Goal: Task Accomplishment & Management: Use online tool/utility

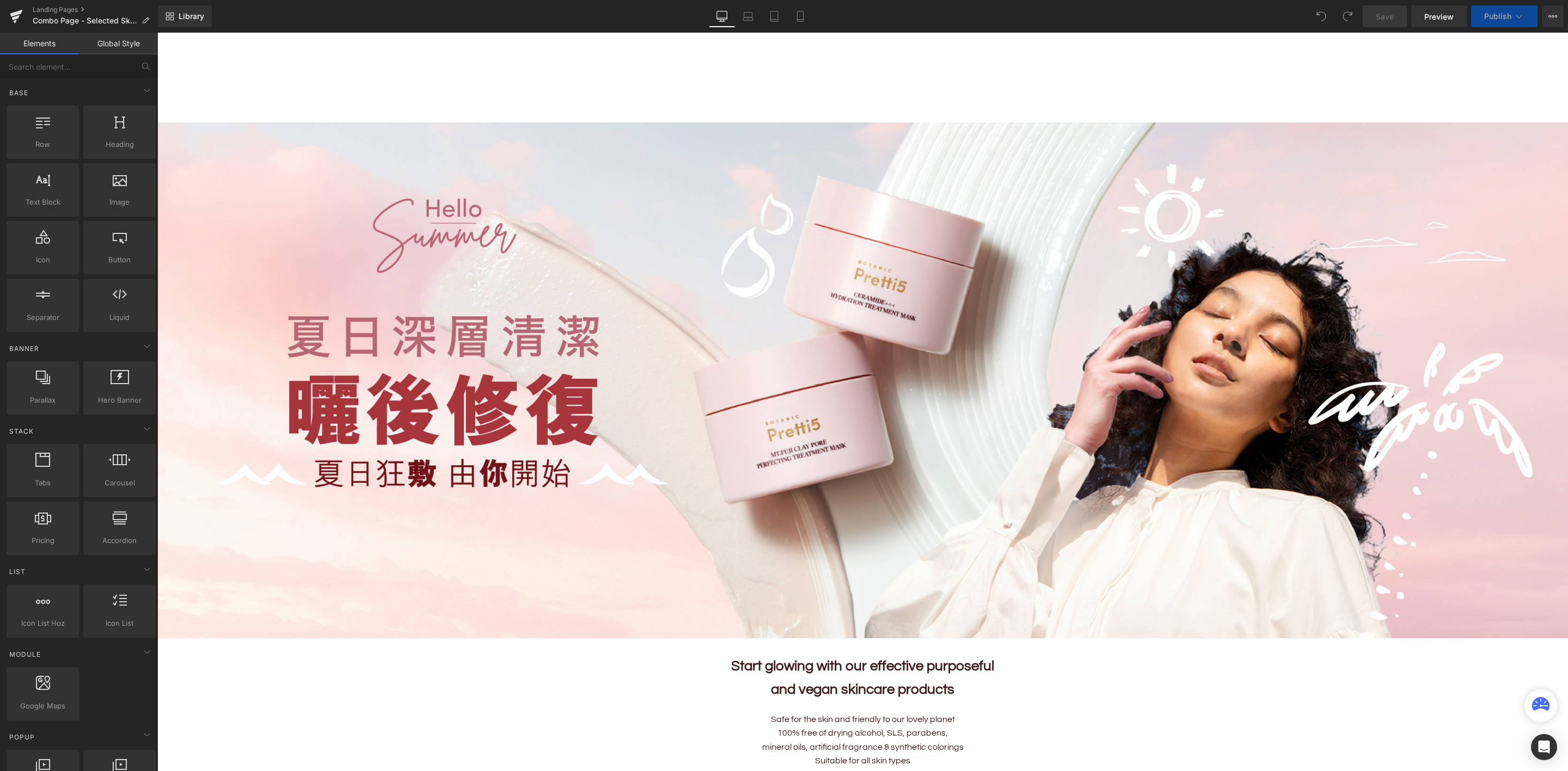
click at [483, 83] on div "Home Home About Us About Us Our Story Our 5 Beliefs Ingredients Glossary OUR ST…" at bounding box center [509, 77] width 648 height 14
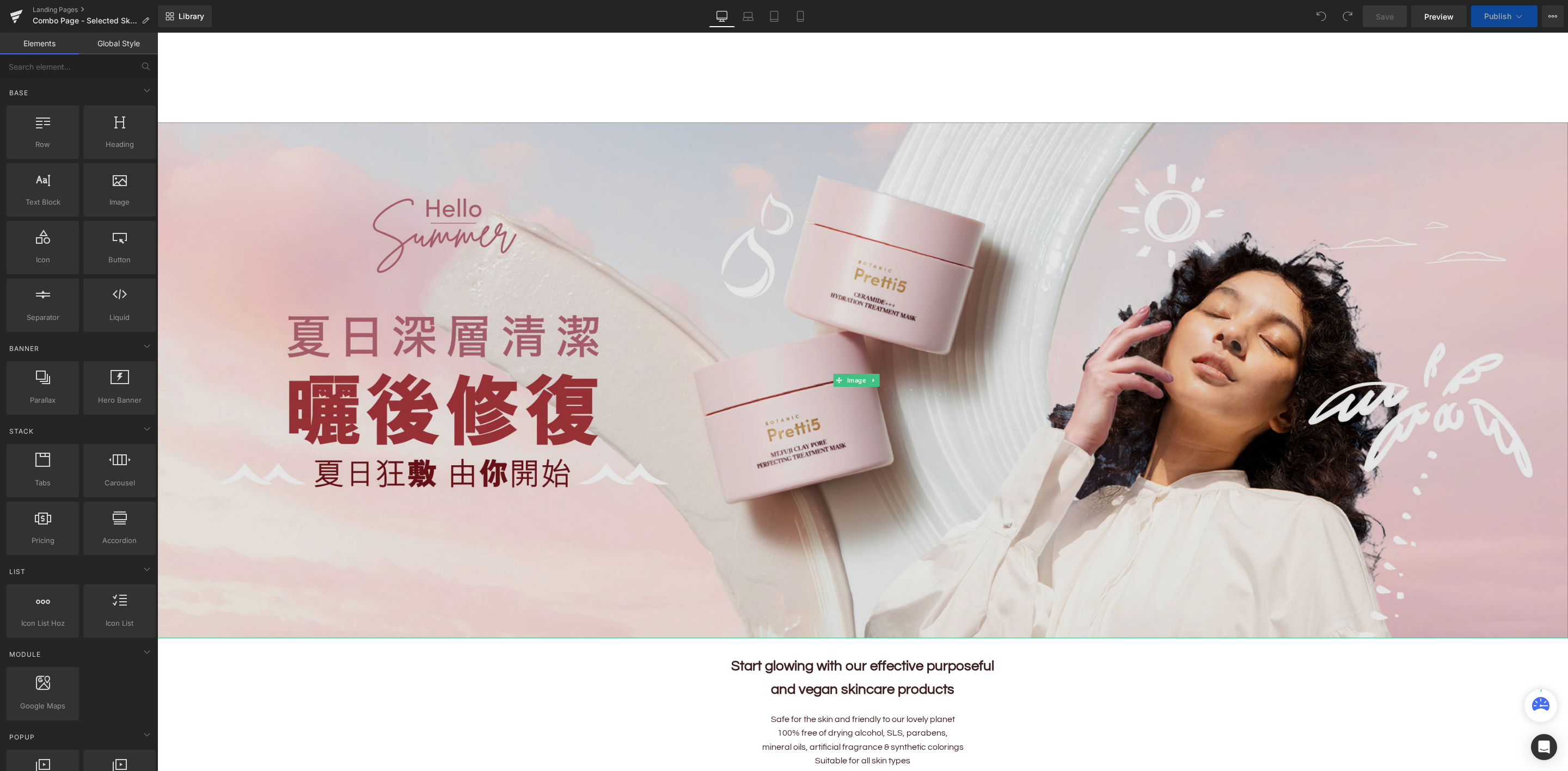
click at [592, 264] on img at bounding box center [862, 380] width 1410 height 515
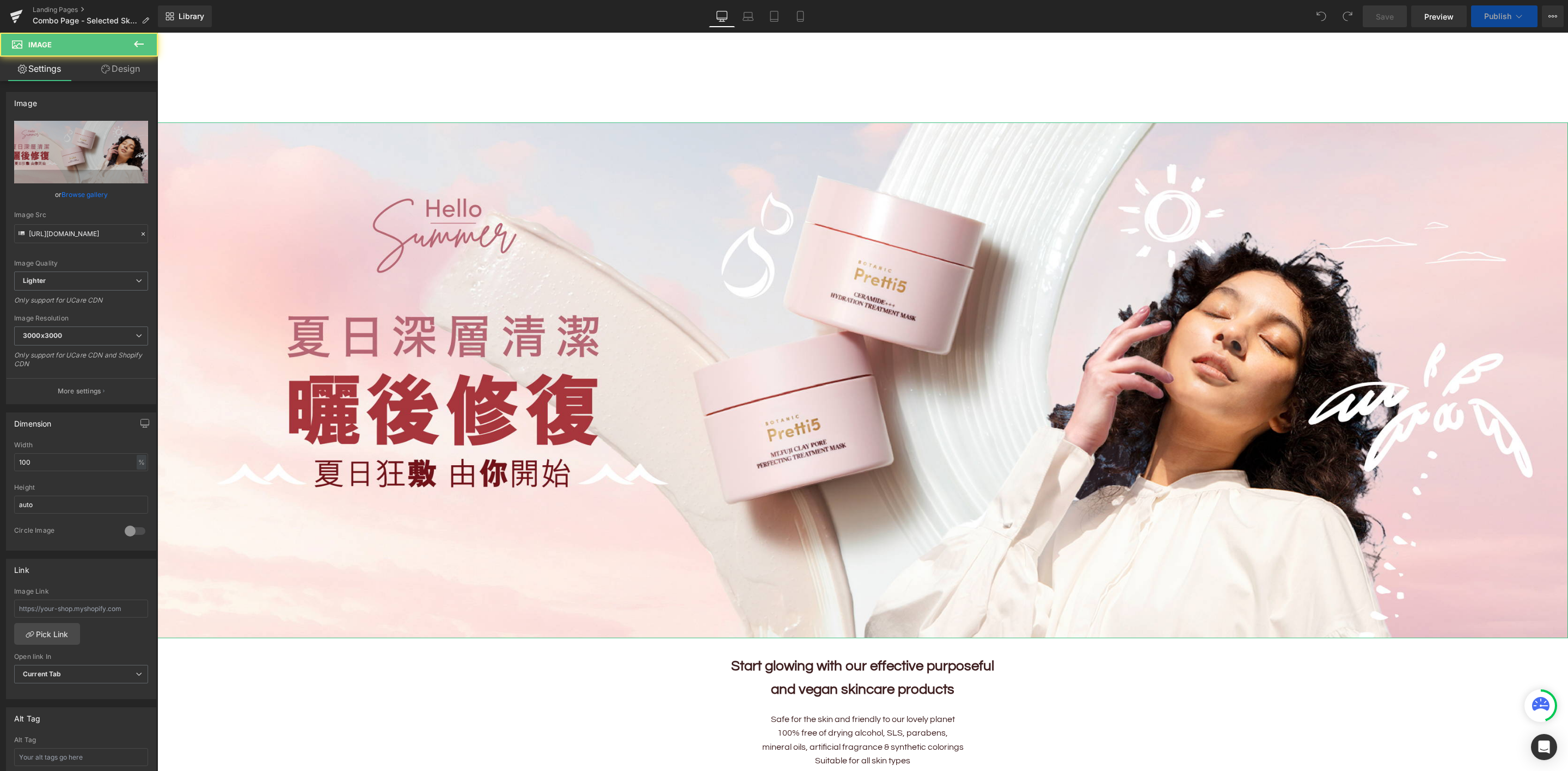
click at [94, 195] on link "Browse gallery" at bounding box center [85, 194] width 46 height 19
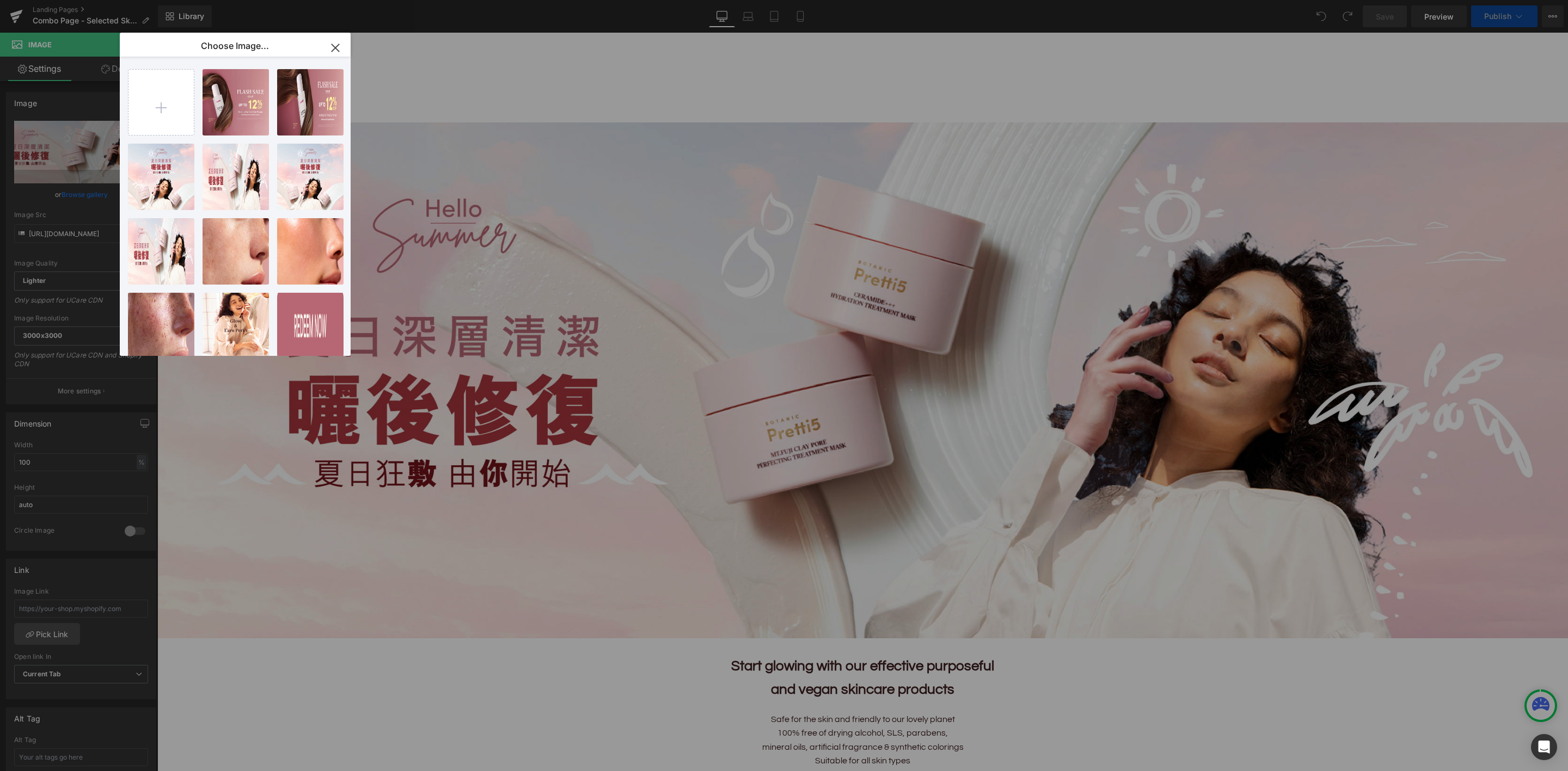
click at [337, 41] on icon "button" at bounding box center [335, 48] width 18 height 18
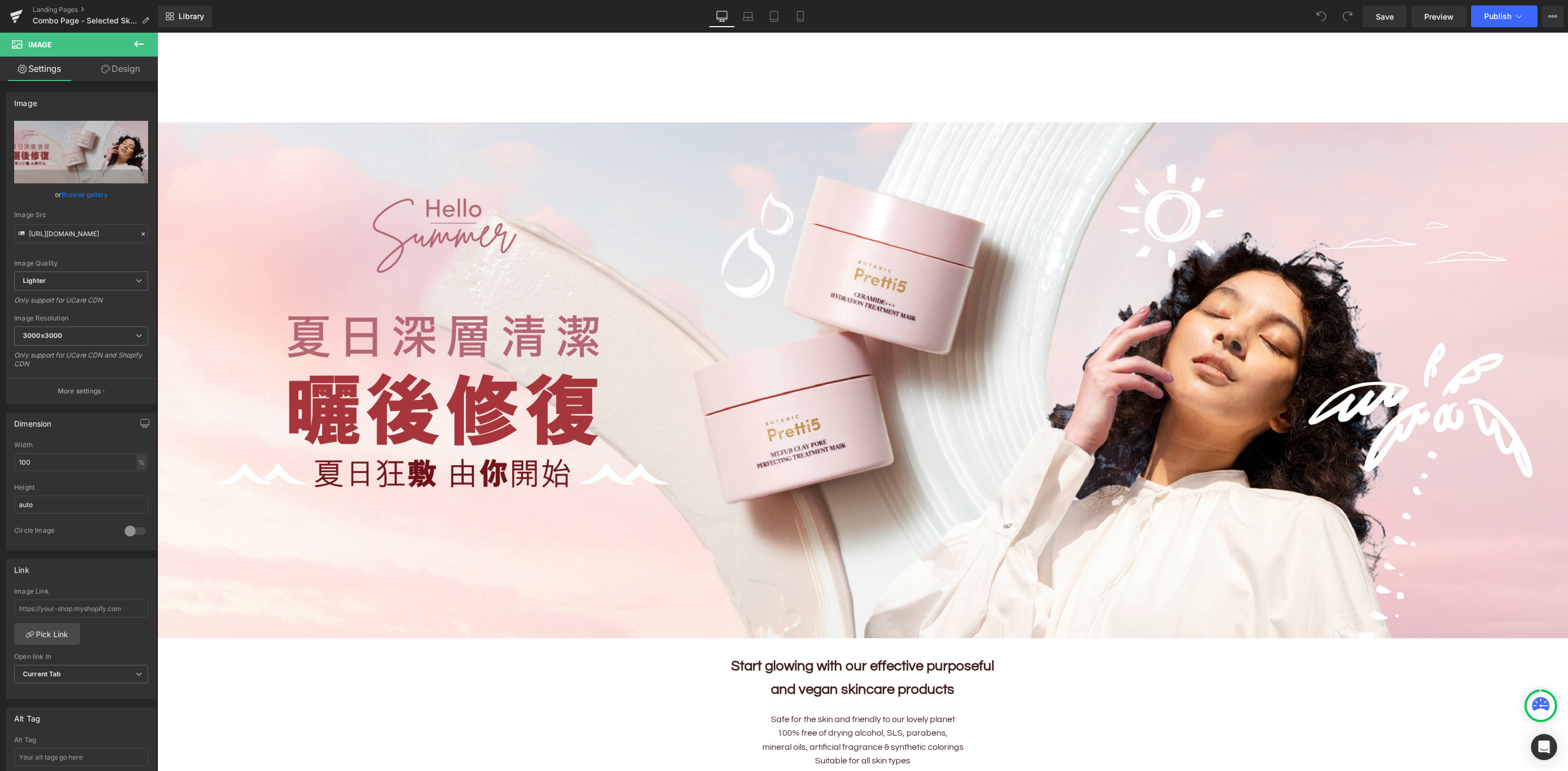
click at [1237, 74] on div "Home Home About Us About Us Our Story Our 5 Beliefs Ingredients Glossary OUR ST…" at bounding box center [862, 90] width 1410 height 66
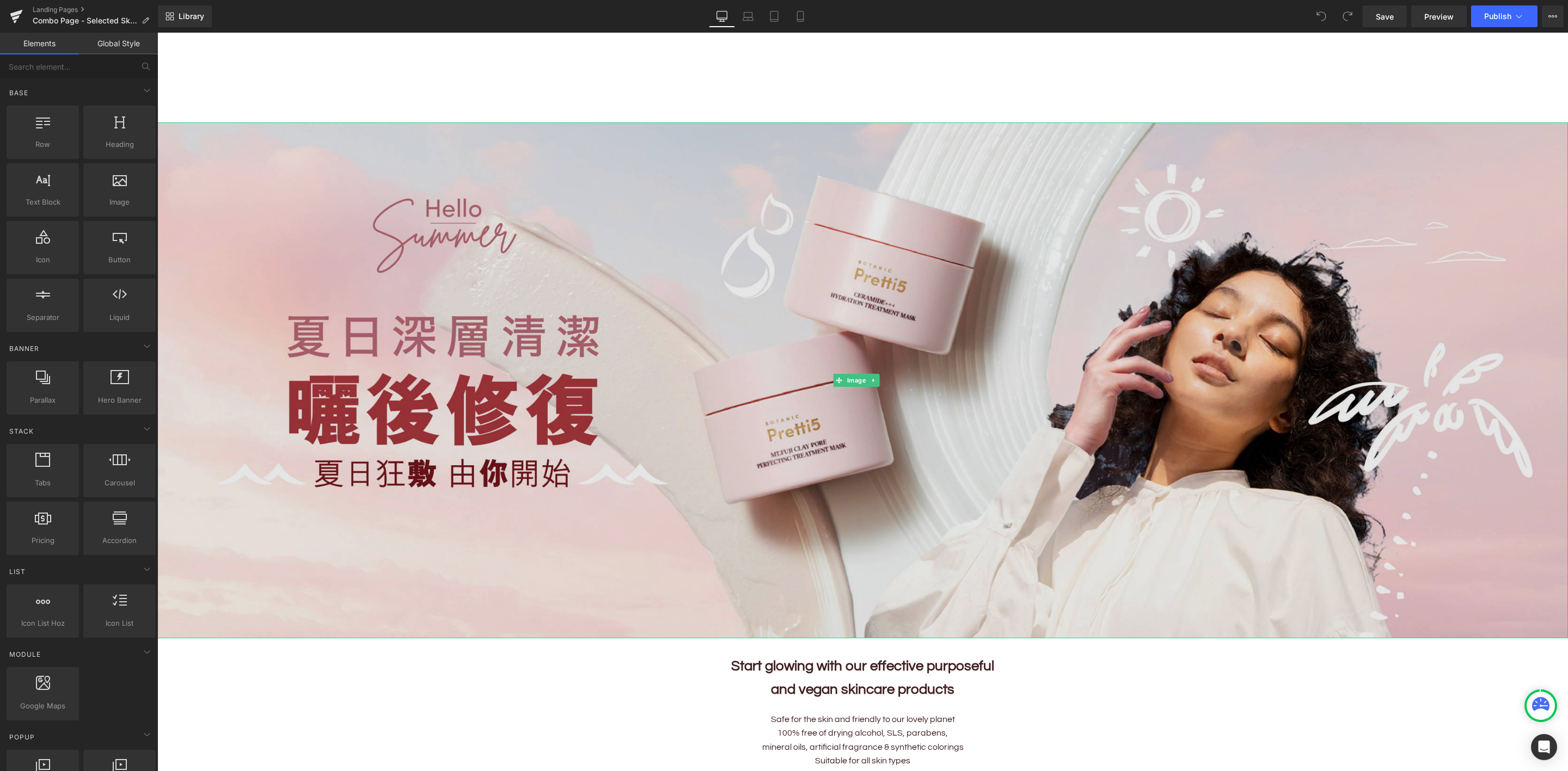
click at [719, 288] on img at bounding box center [862, 380] width 1410 height 515
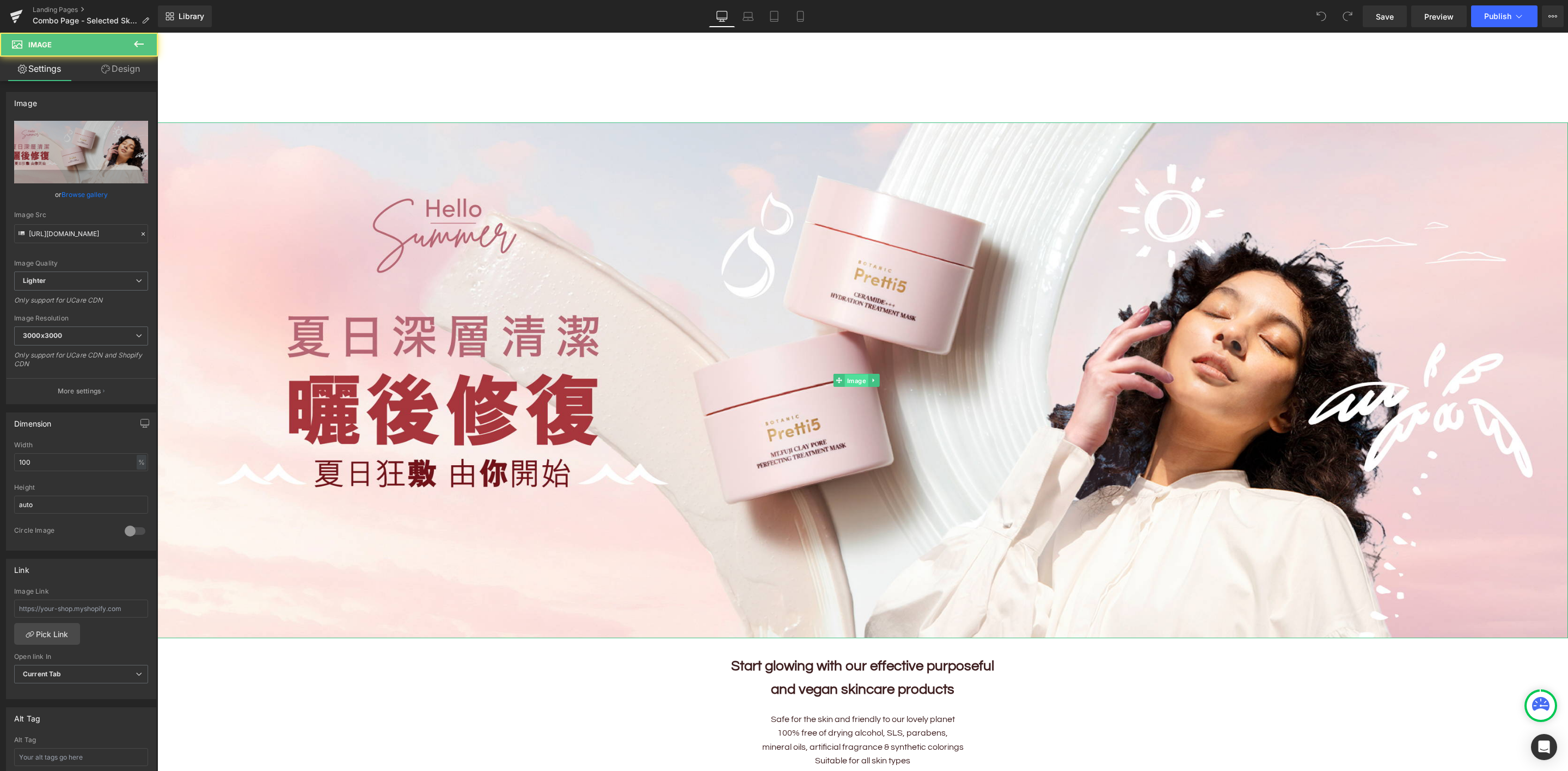
click at [850, 377] on span "Image" at bounding box center [857, 381] width 24 height 13
click at [62, 193] on link "Browse gallery" at bounding box center [85, 194] width 46 height 19
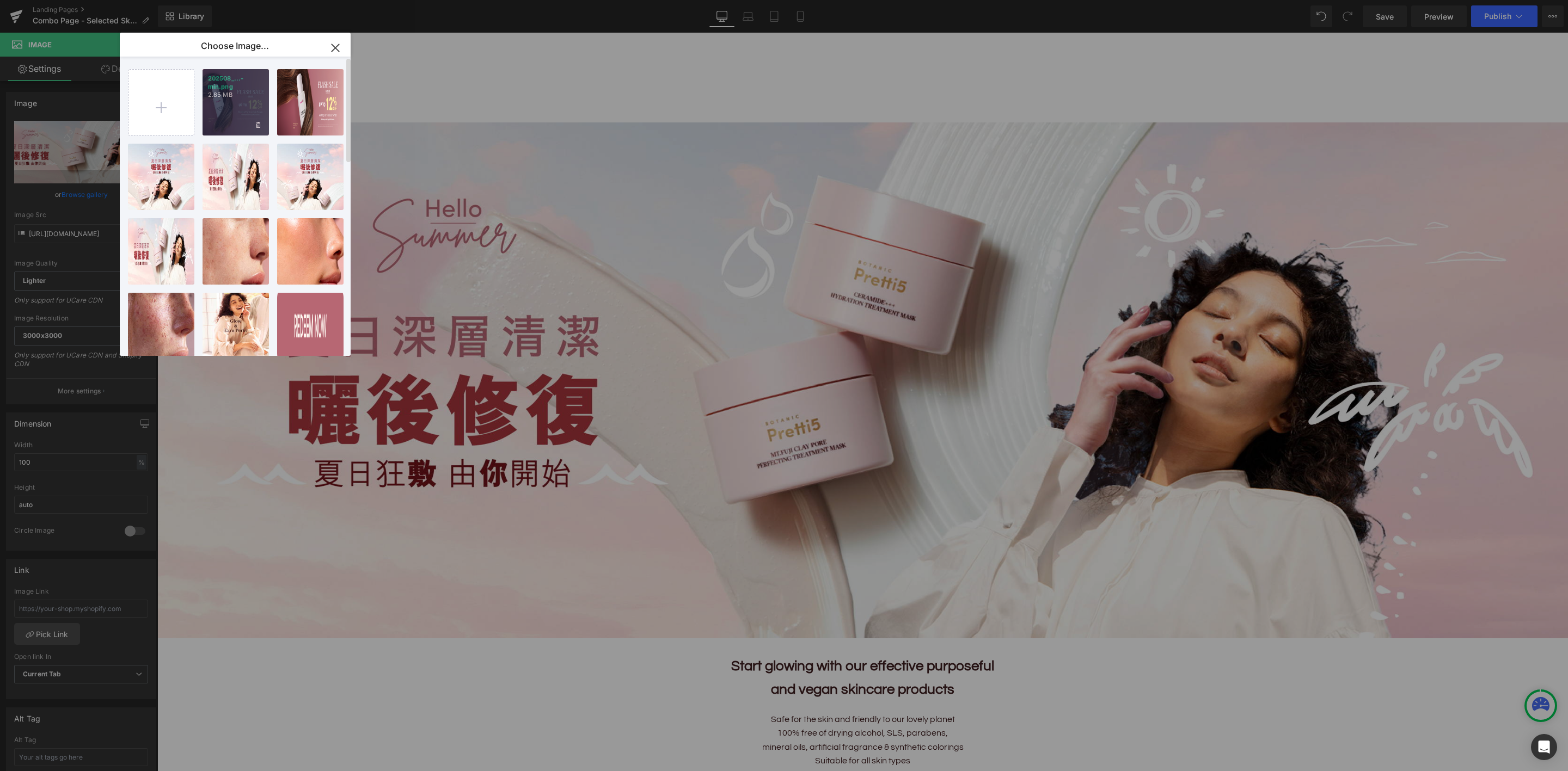
click at [248, 108] on div "202508_...-min.png 2.85 MB" at bounding box center [236, 102] width 66 height 66
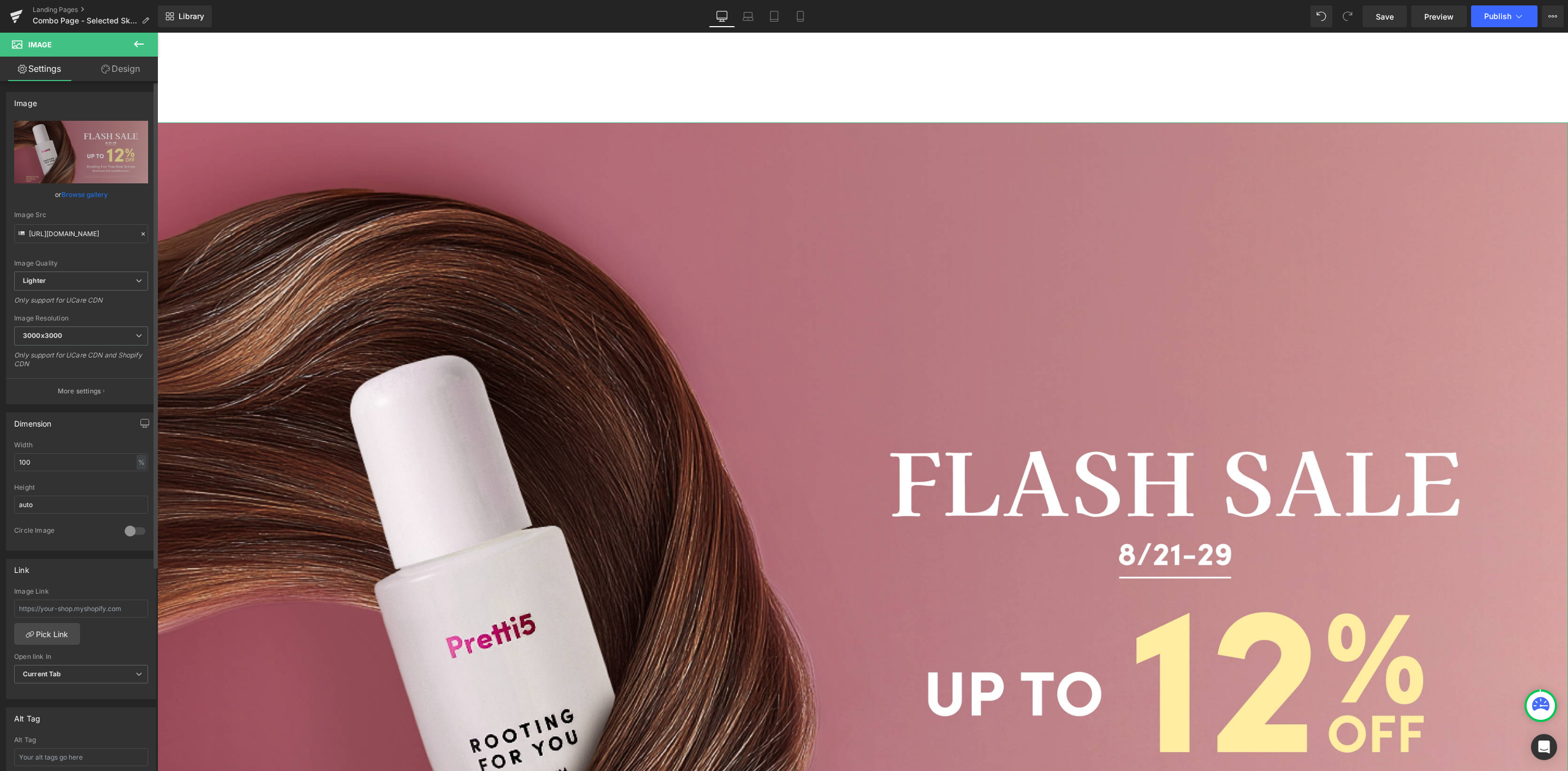
click at [85, 190] on link "Browse gallery" at bounding box center [85, 194] width 46 height 19
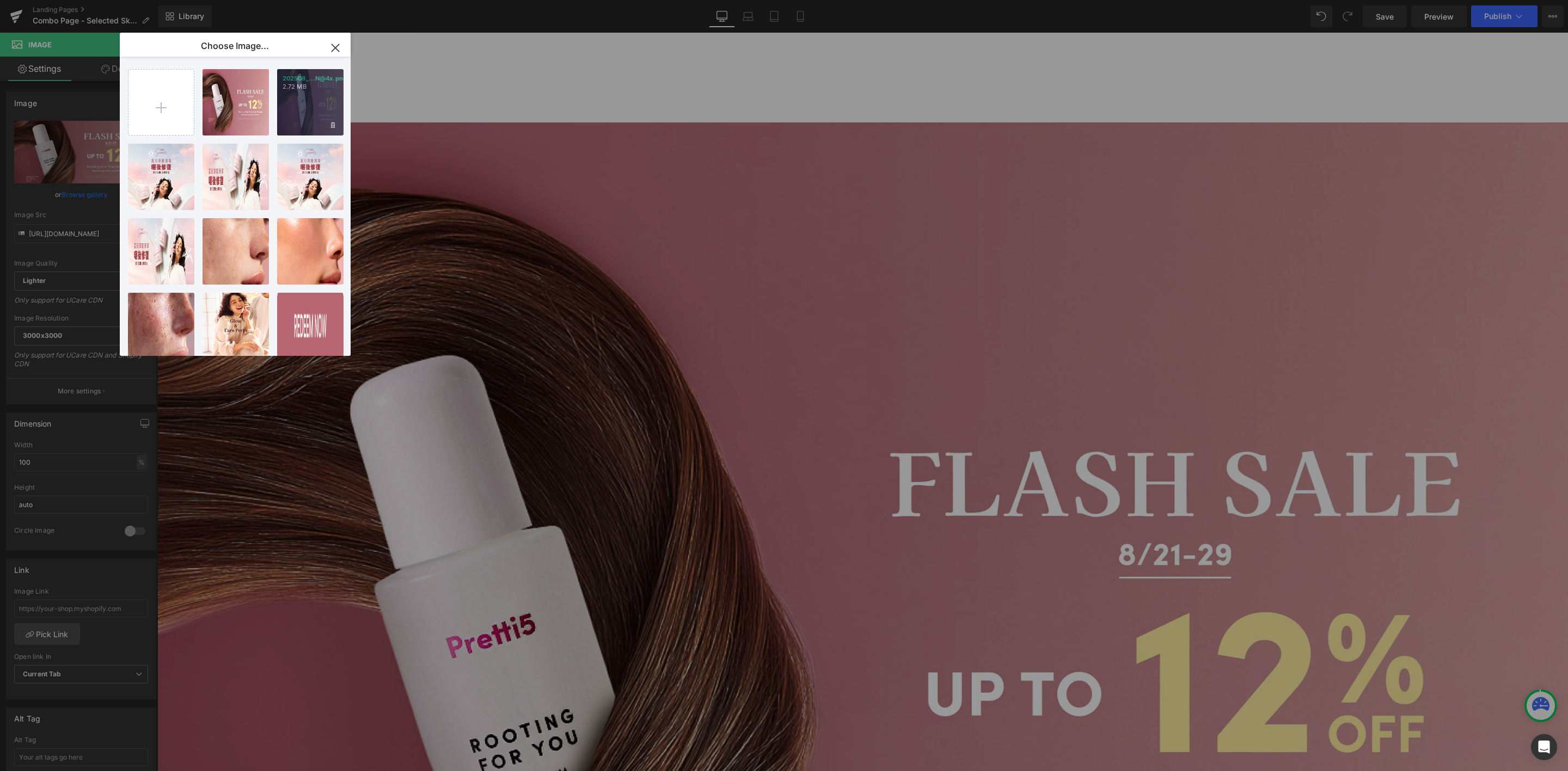
click at [314, 118] on div "202508_...N@4x.png 2.72 MB" at bounding box center [310, 102] width 66 height 66
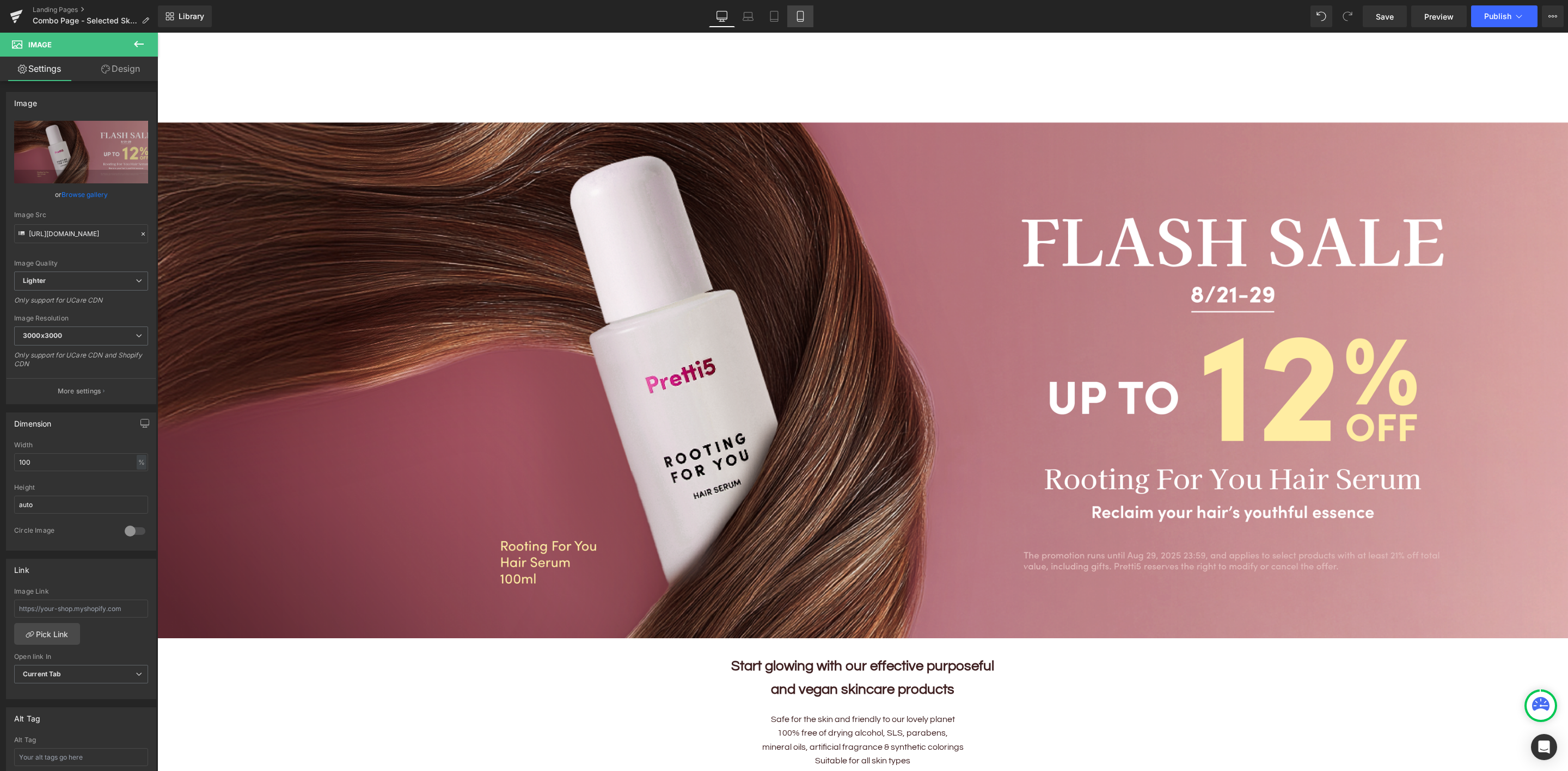
click at [802, 17] on icon at bounding box center [800, 17] width 6 height 10
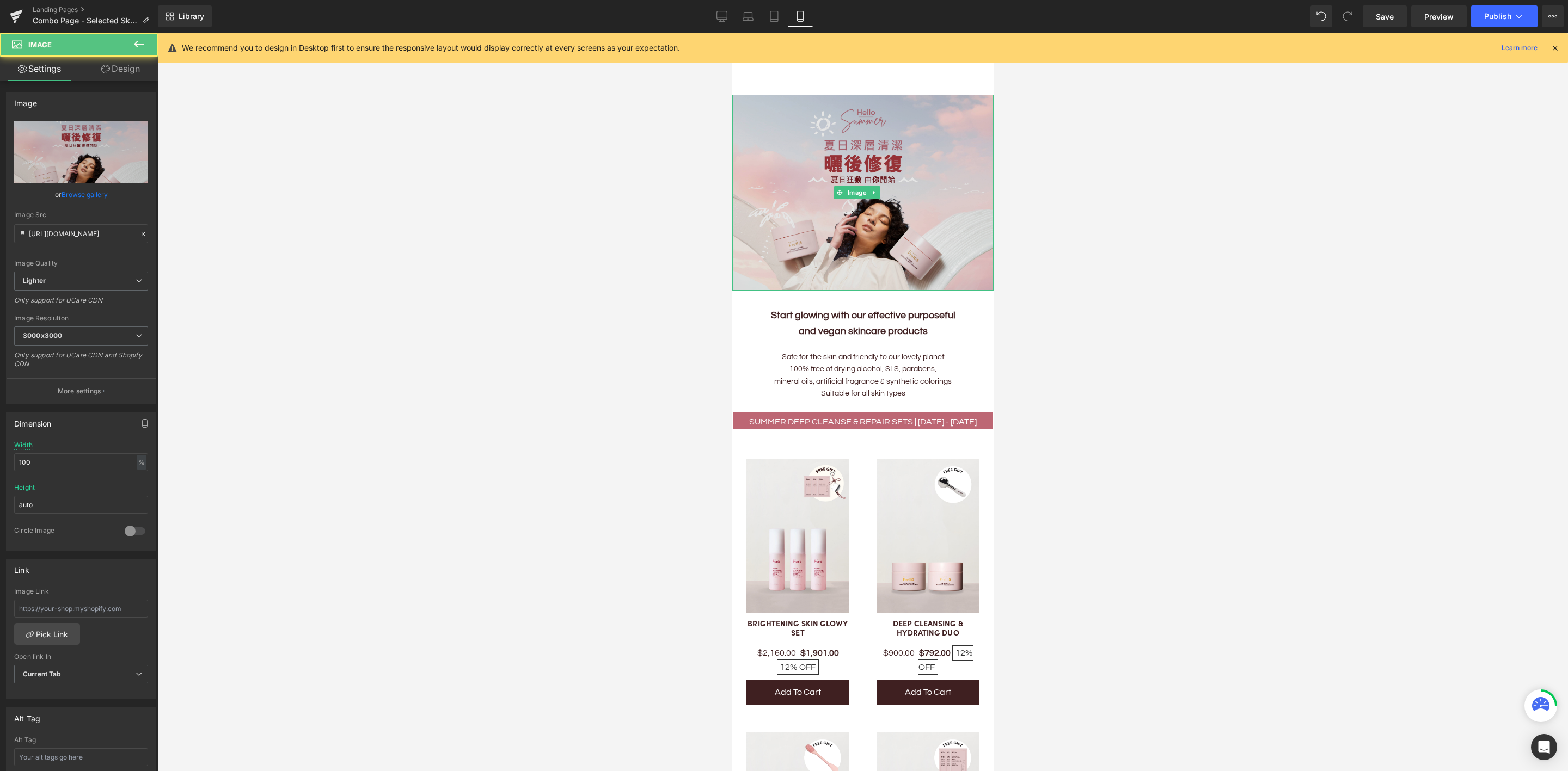
click at [851, 180] on img at bounding box center [862, 193] width 261 height 196
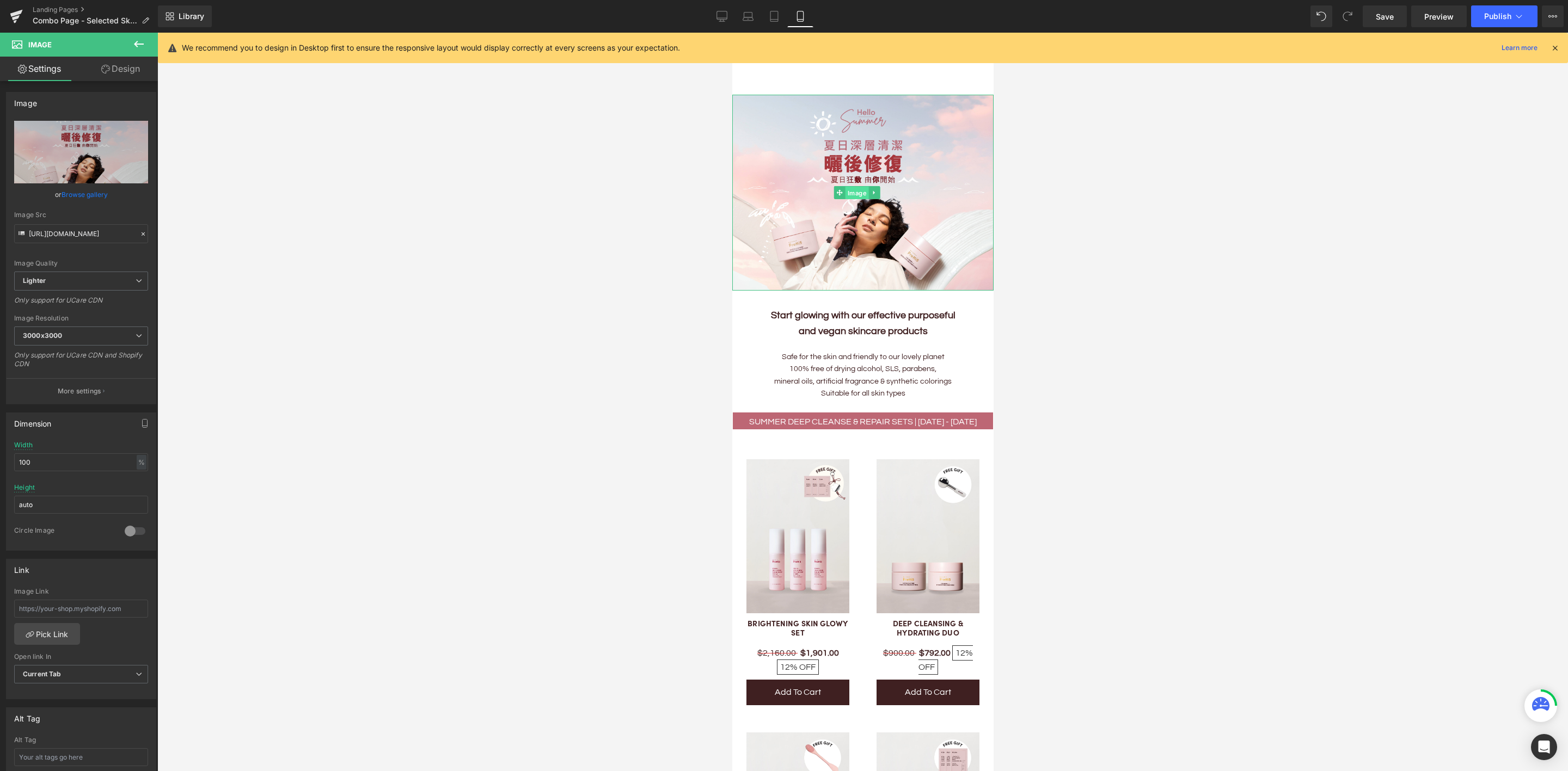
click at [851, 186] on span "Image" at bounding box center [856, 193] width 24 height 13
click at [88, 194] on link "Browse gallery" at bounding box center [85, 194] width 46 height 19
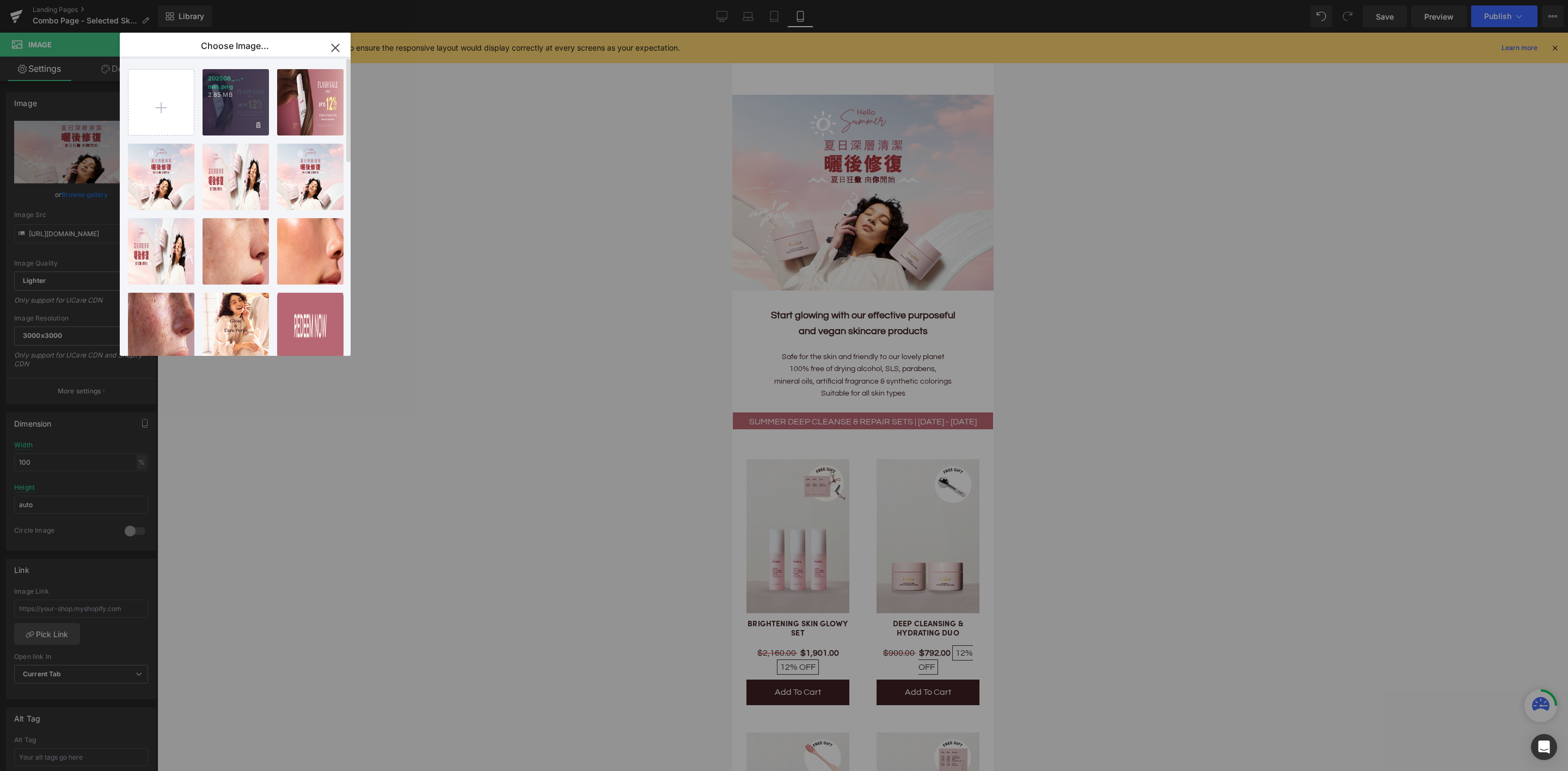
click at [242, 108] on div "202508_...-min.png 2.85 MB" at bounding box center [236, 102] width 66 height 66
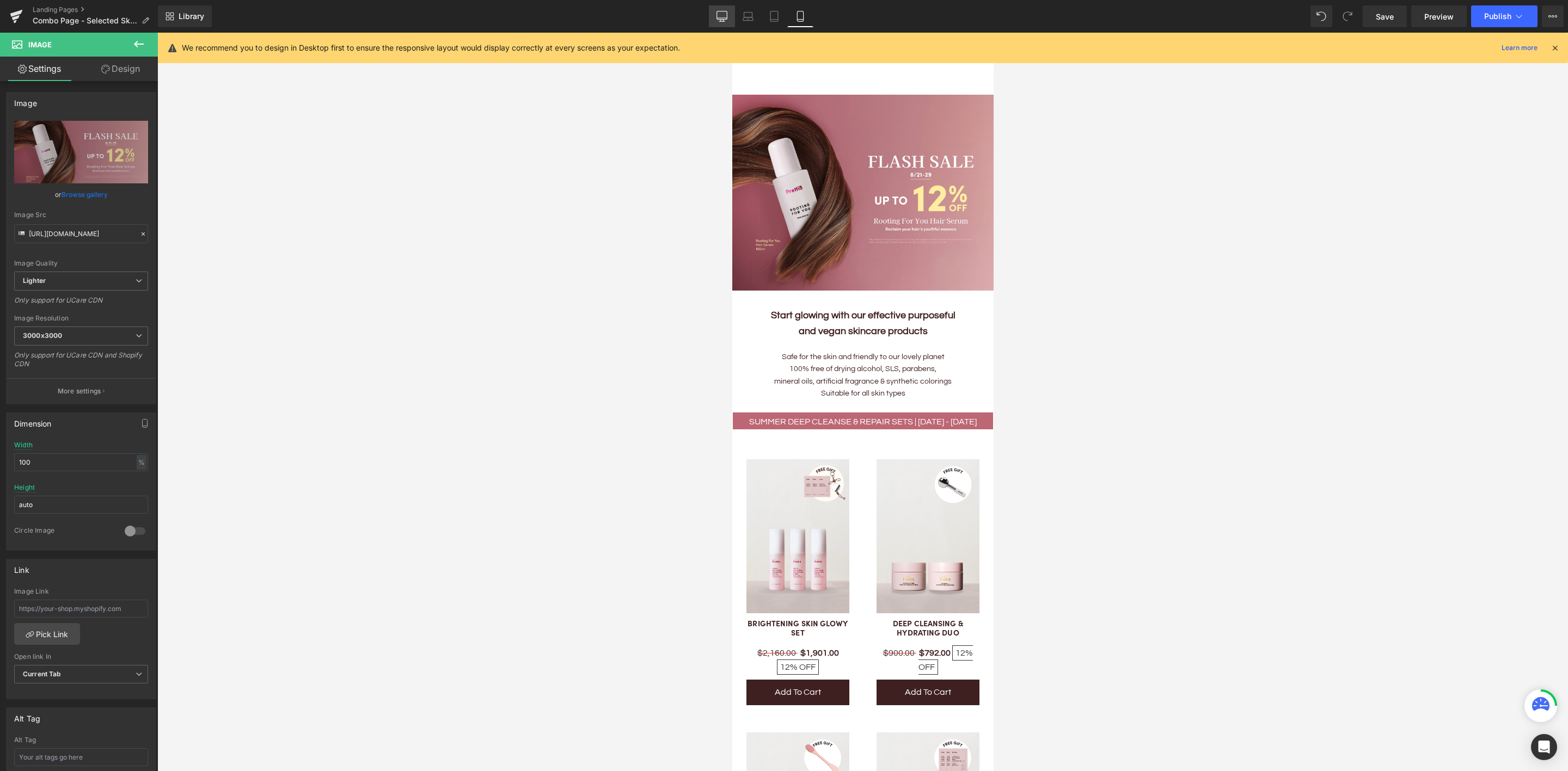
click at [727, 18] on icon at bounding box center [722, 18] width 10 height 0
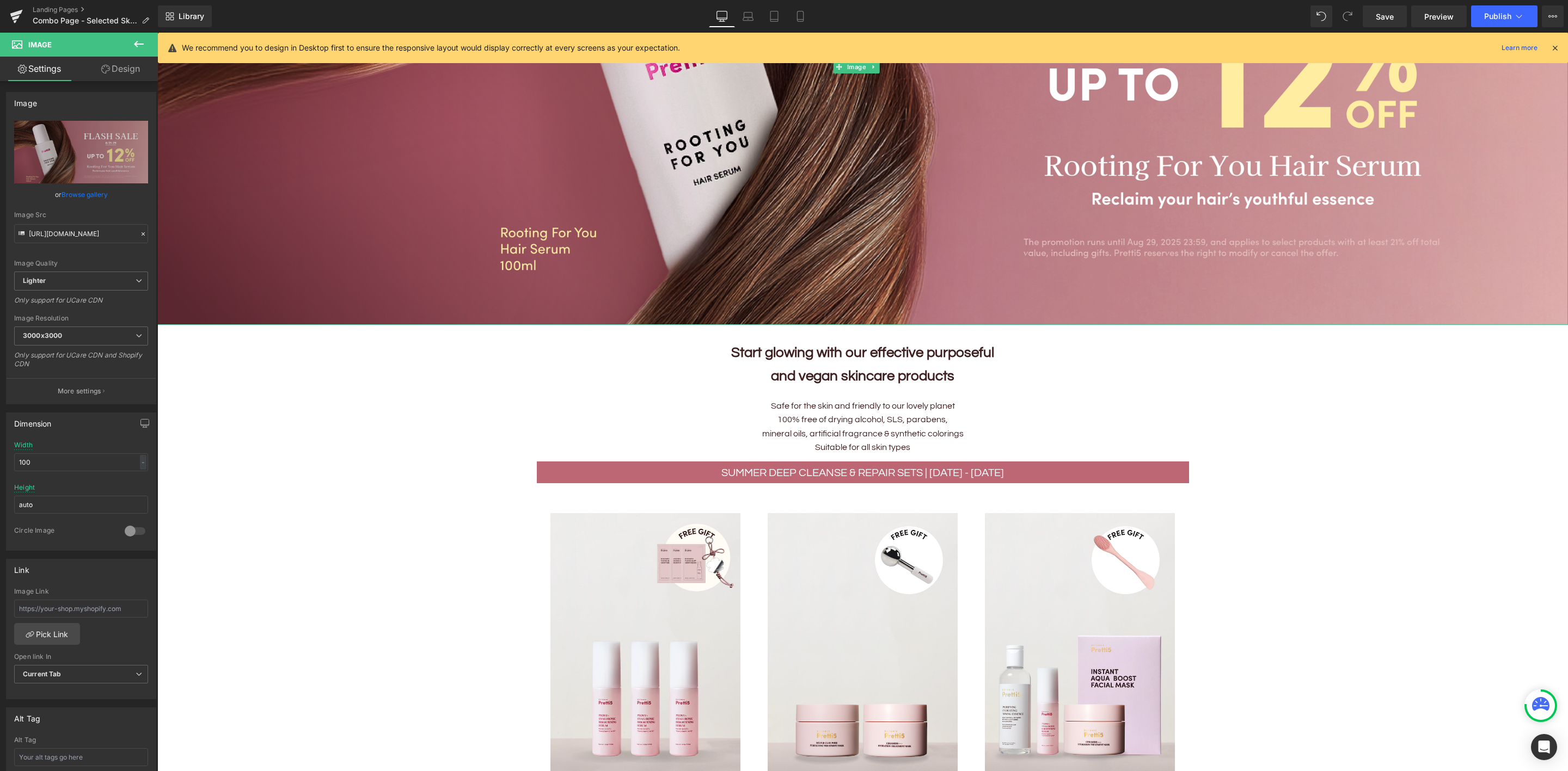
scroll to position [408, 0]
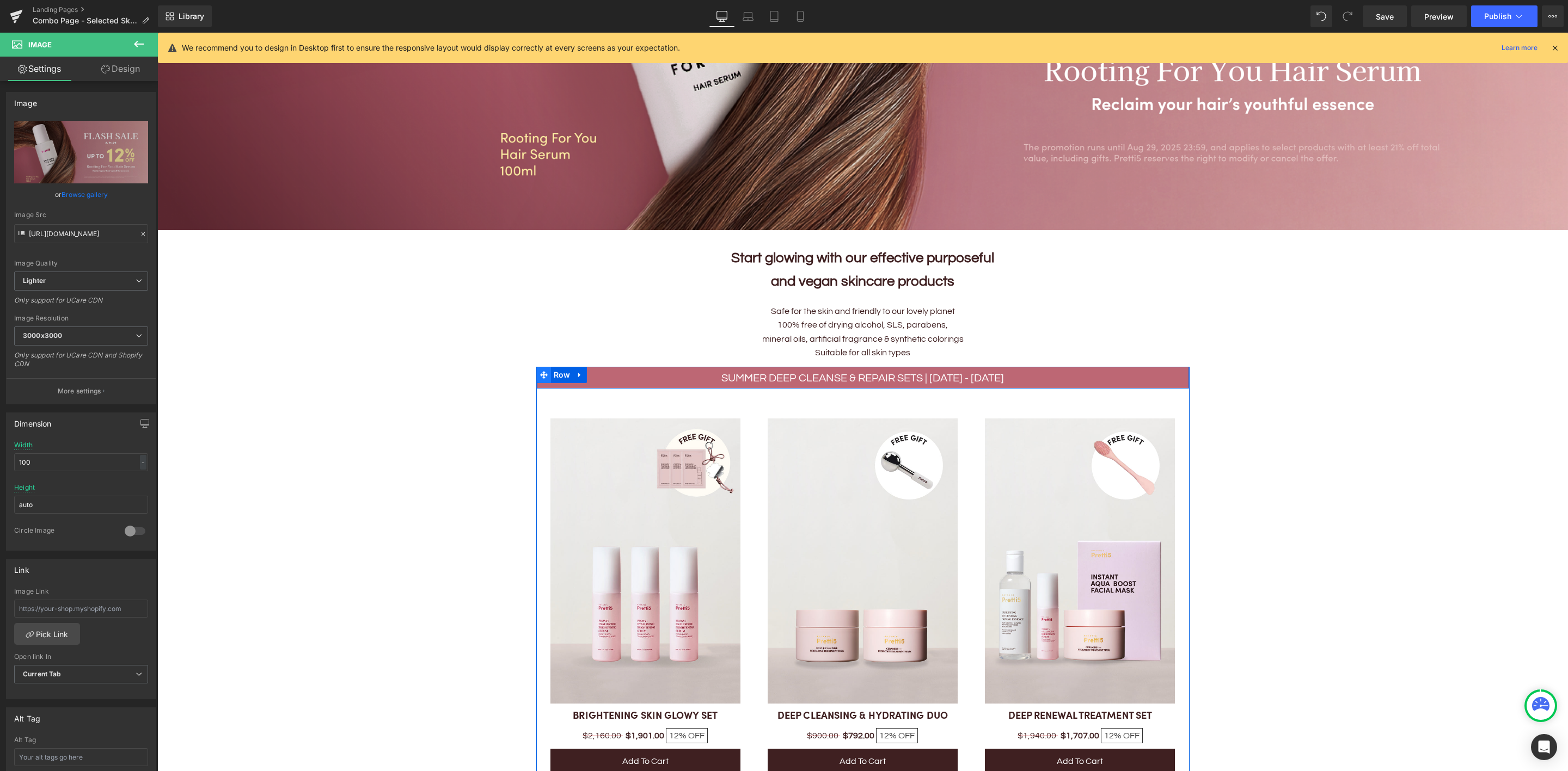
click at [540, 373] on icon at bounding box center [544, 375] width 7 height 8
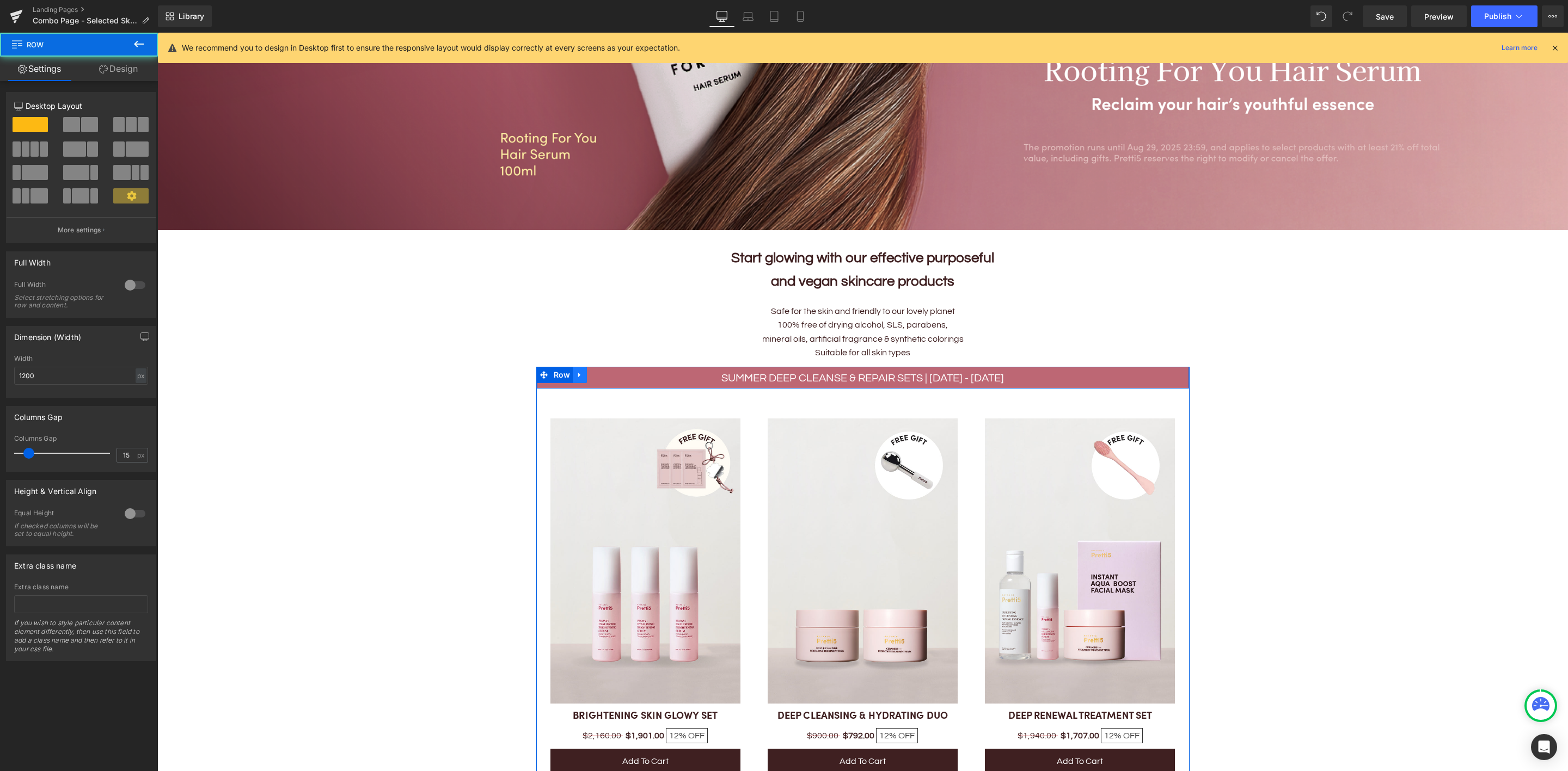
click at [573, 370] on link at bounding box center [580, 375] width 14 height 16
click at [590, 371] on icon at bounding box center [594, 375] width 7 height 7
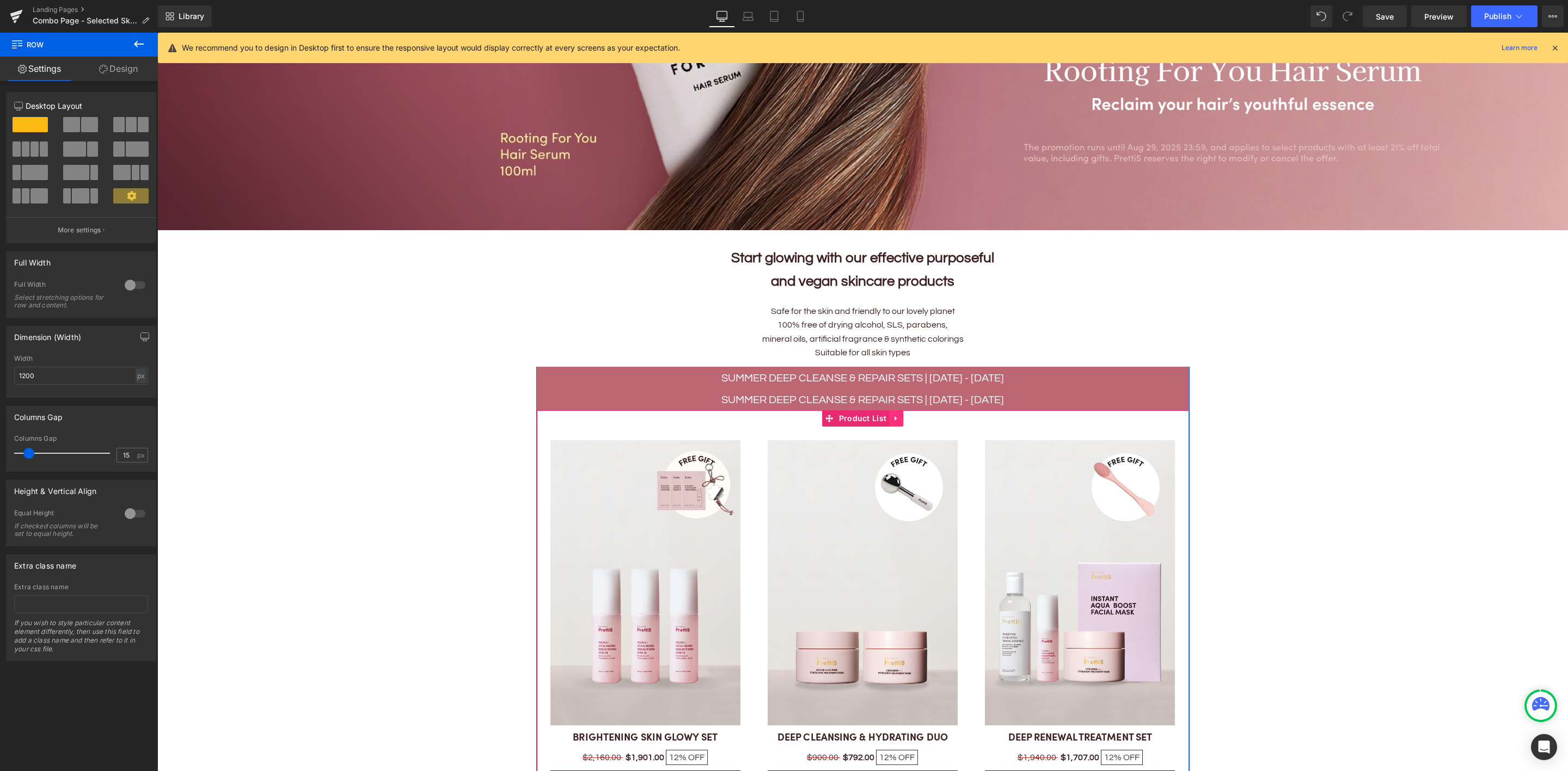
click at [894, 420] on link at bounding box center [896, 418] width 14 height 16
click at [885, 415] on icon at bounding box center [889, 418] width 7 height 8
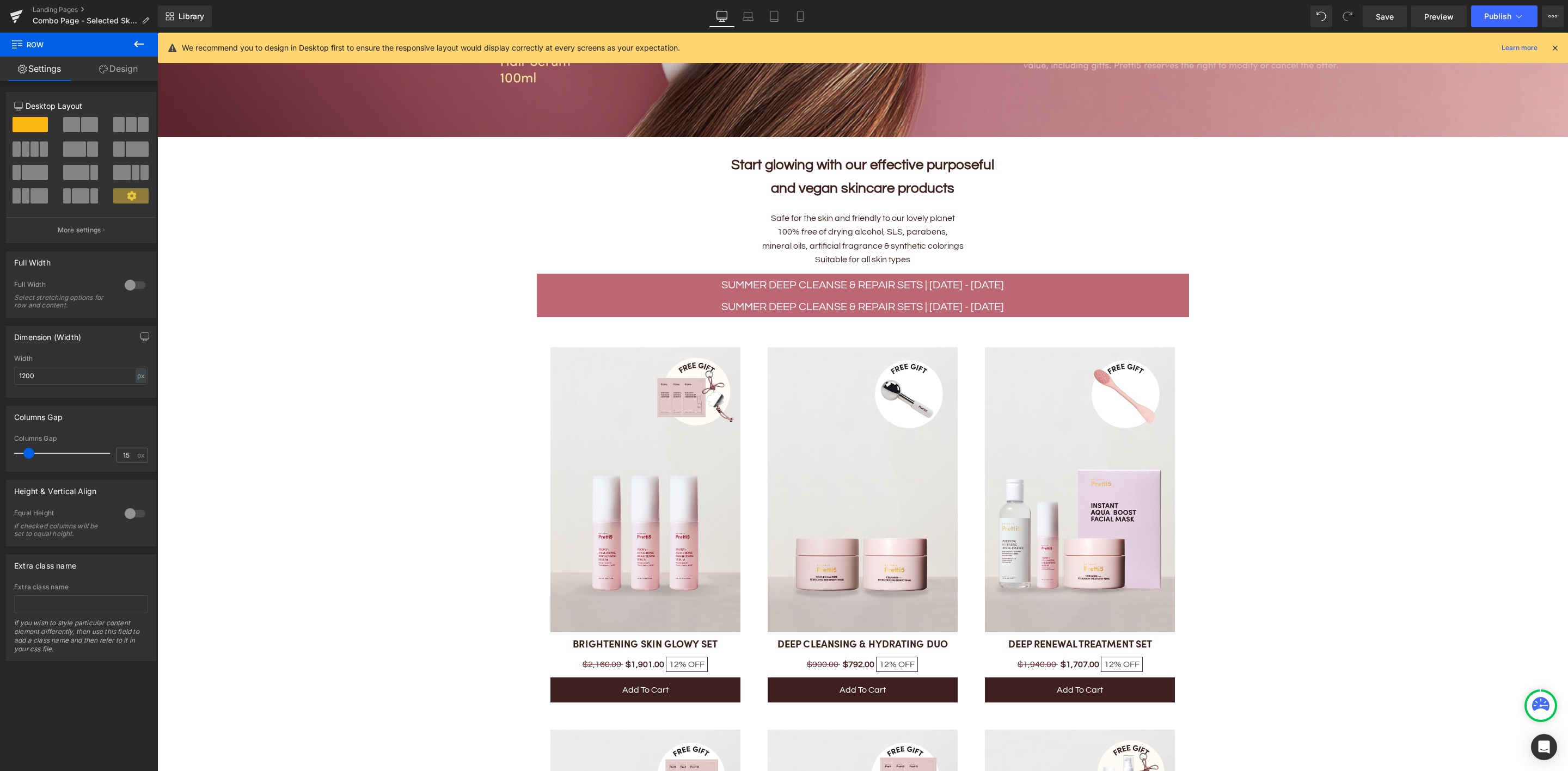
scroll to position [359, 0]
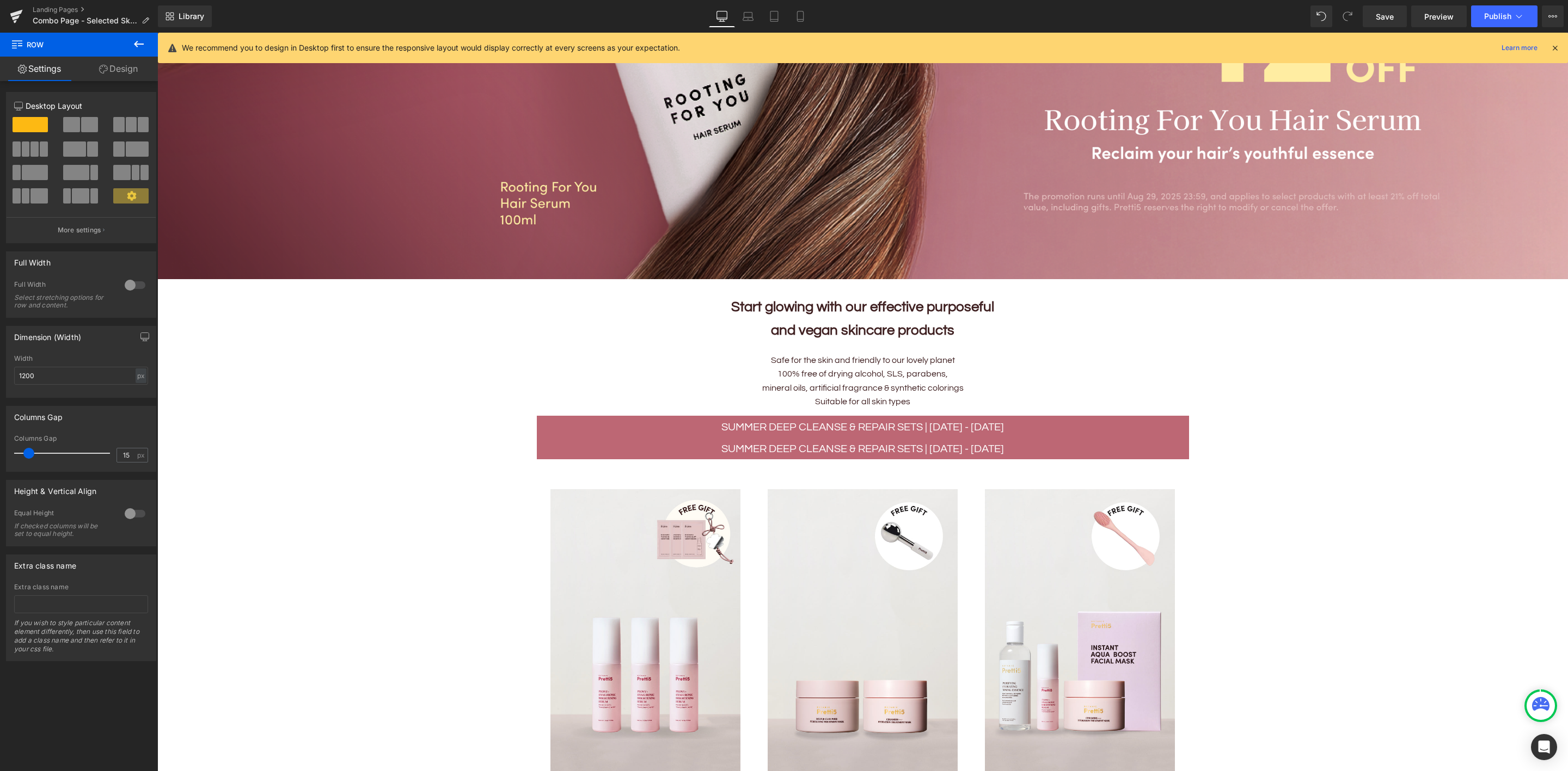
click at [823, 515] on img at bounding box center [862, 631] width 190 height 285
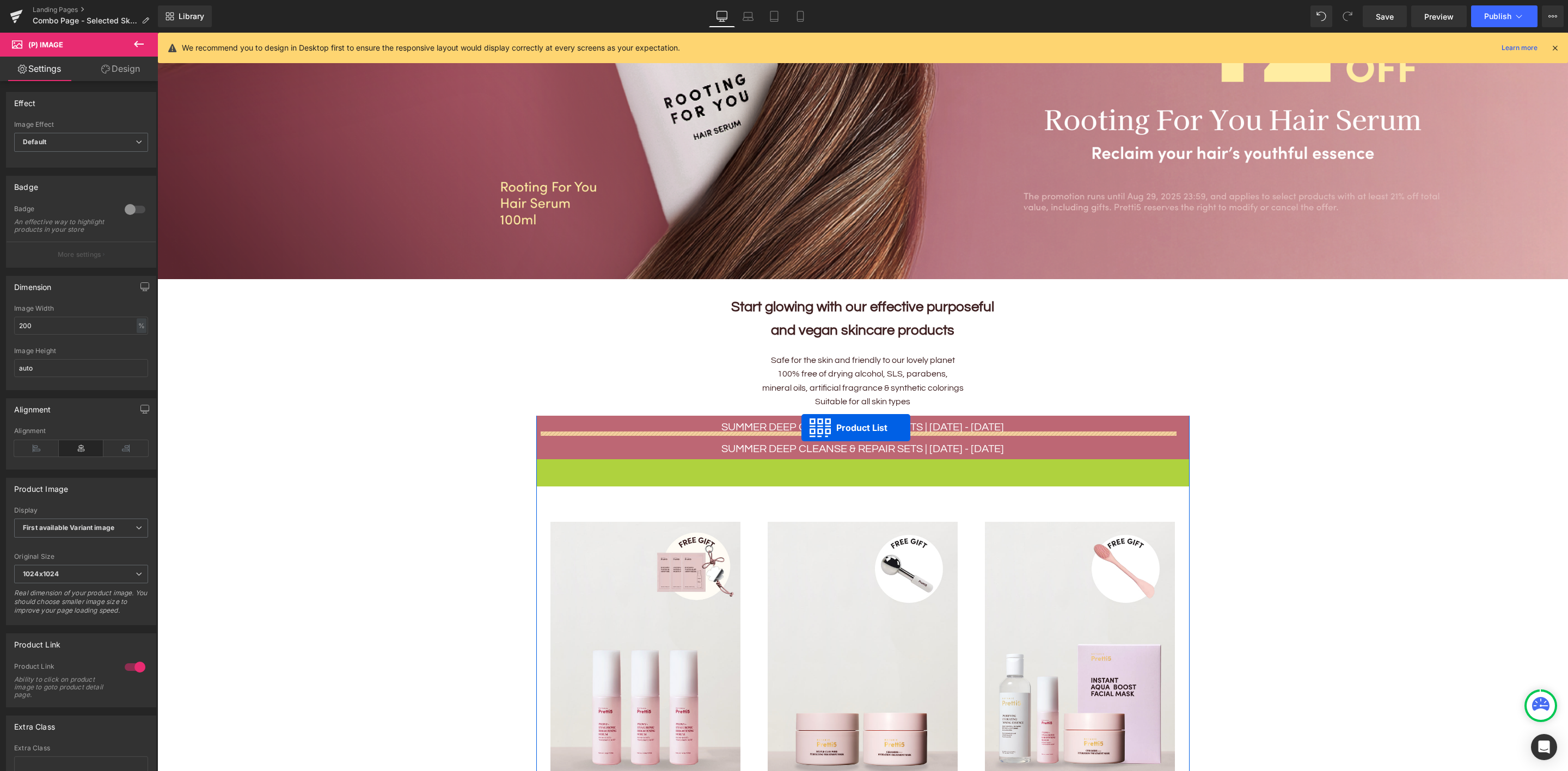
drag, startPoint x: 804, startPoint y: 462, endPoint x: 801, endPoint y: 428, distance: 34.1
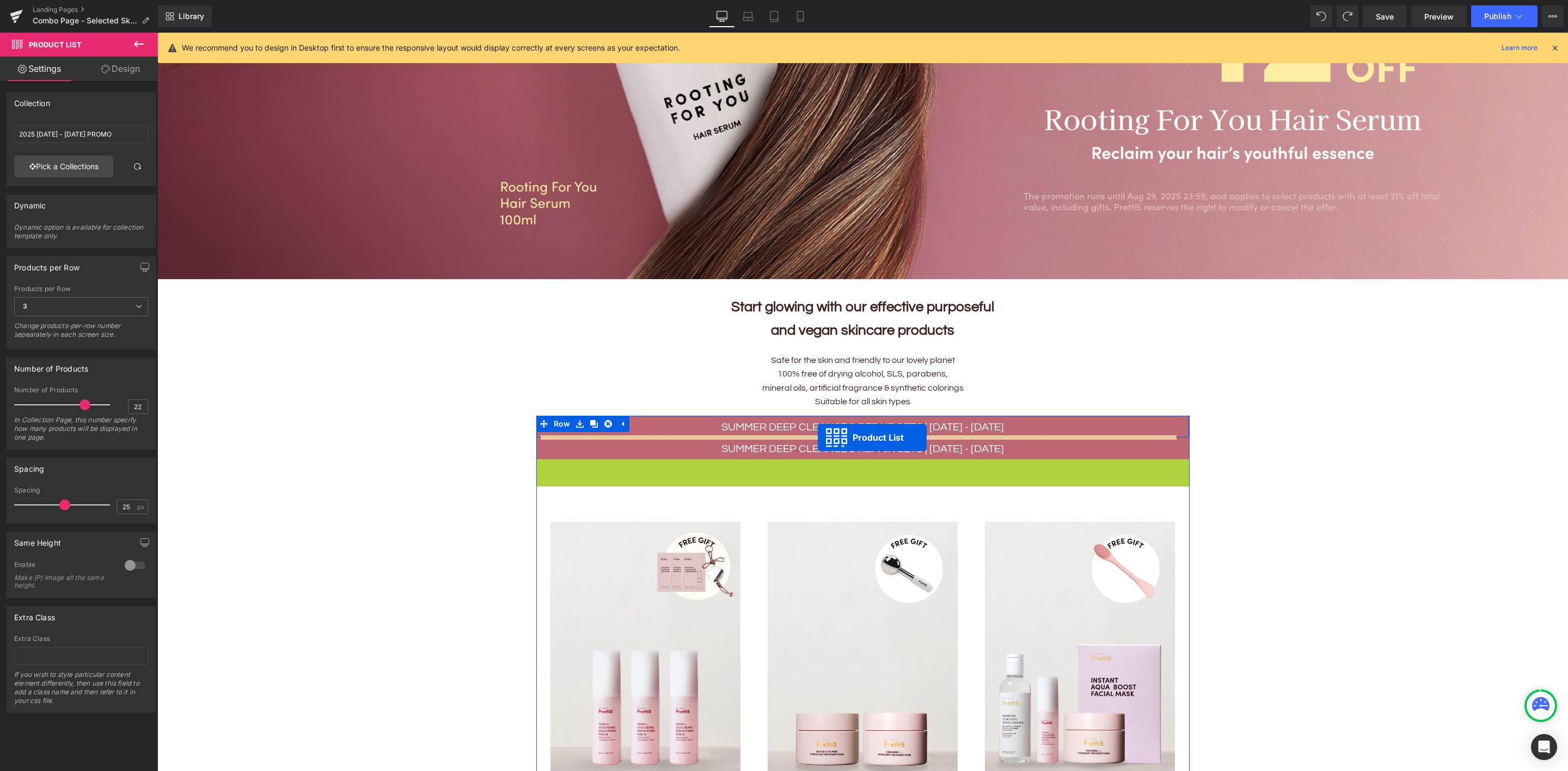
drag, startPoint x: 819, startPoint y: 464, endPoint x: 818, endPoint y: 437, distance: 27.0
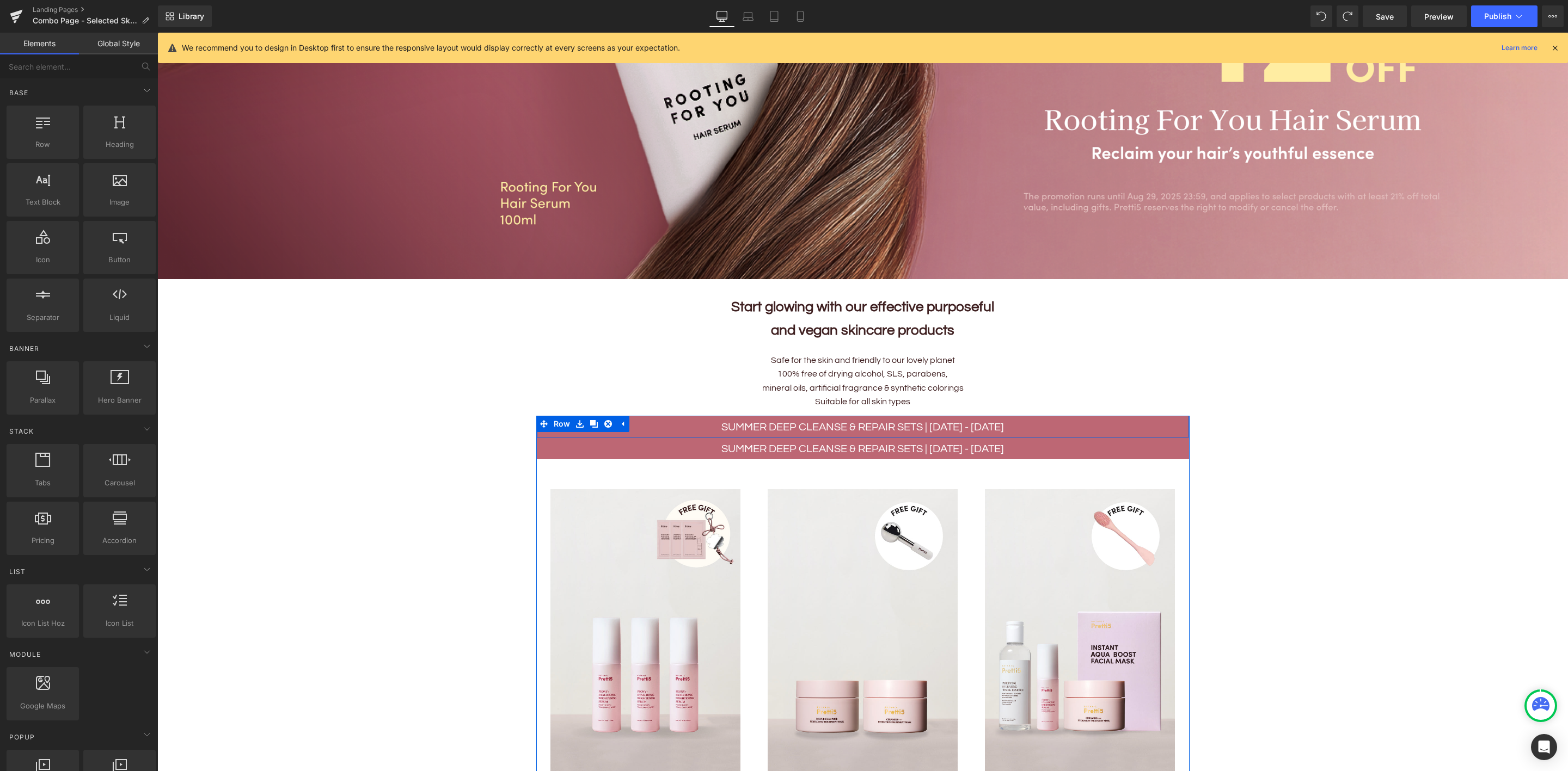
click at [896, 479] on div "Sale Off (P) Image DEEP CLEANSING & HYDRATING DUO (P) Title $900.00 $792.00 12%…" at bounding box center [862, 667] width 217 height 383
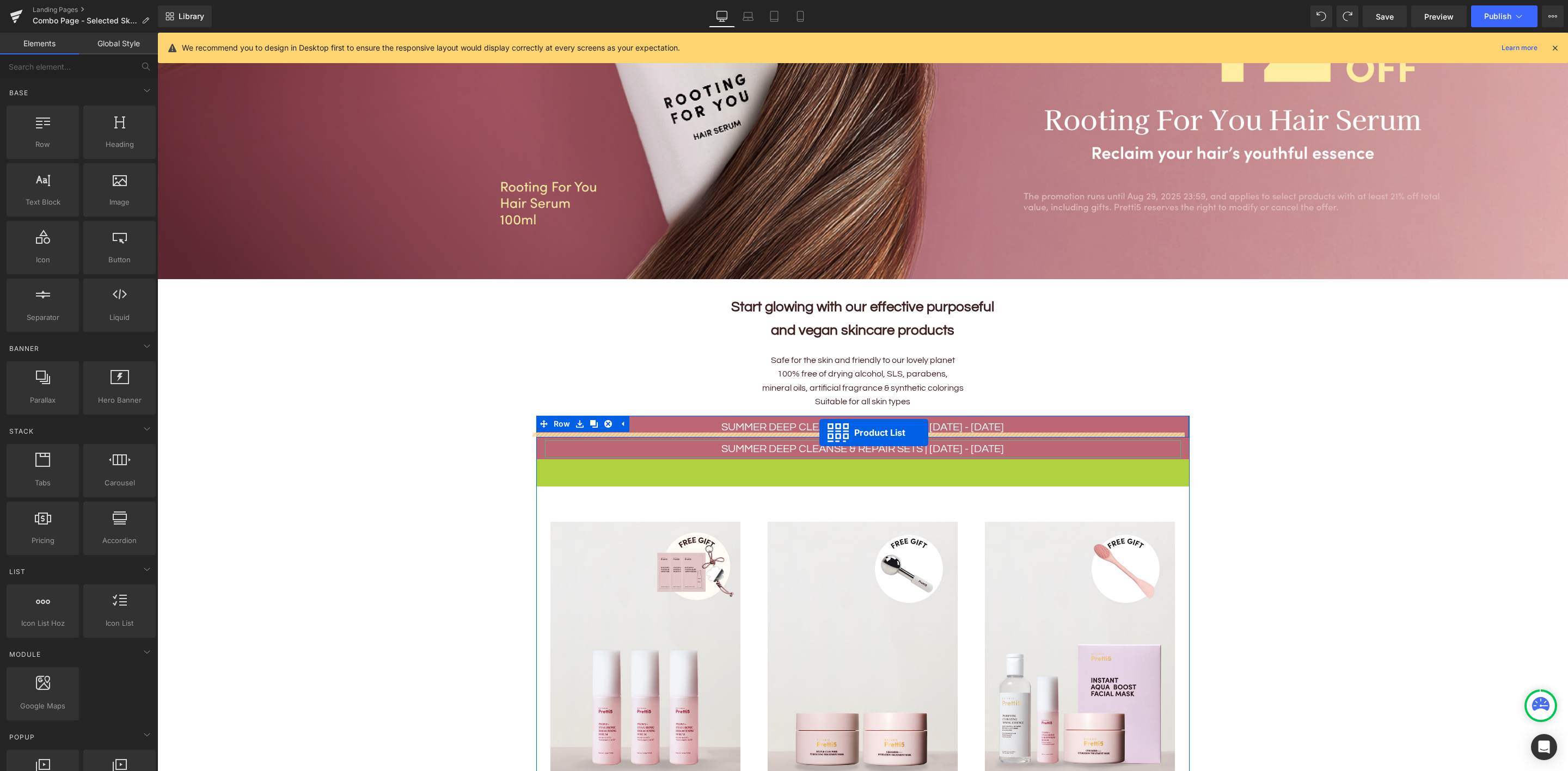
drag, startPoint x: 819, startPoint y: 462, endPoint x: 819, endPoint y: 433, distance: 29.0
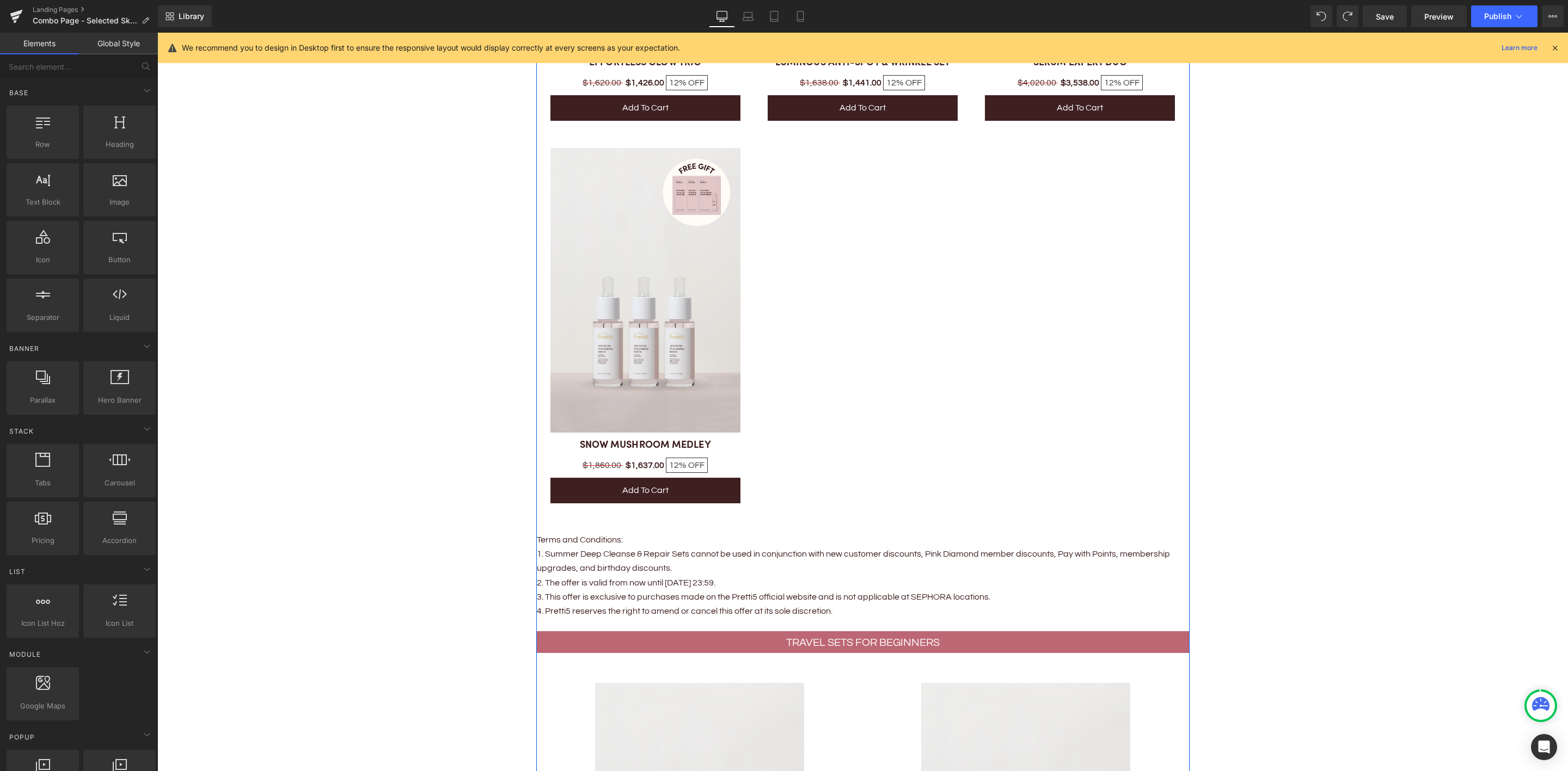
scroll to position [2727, 0]
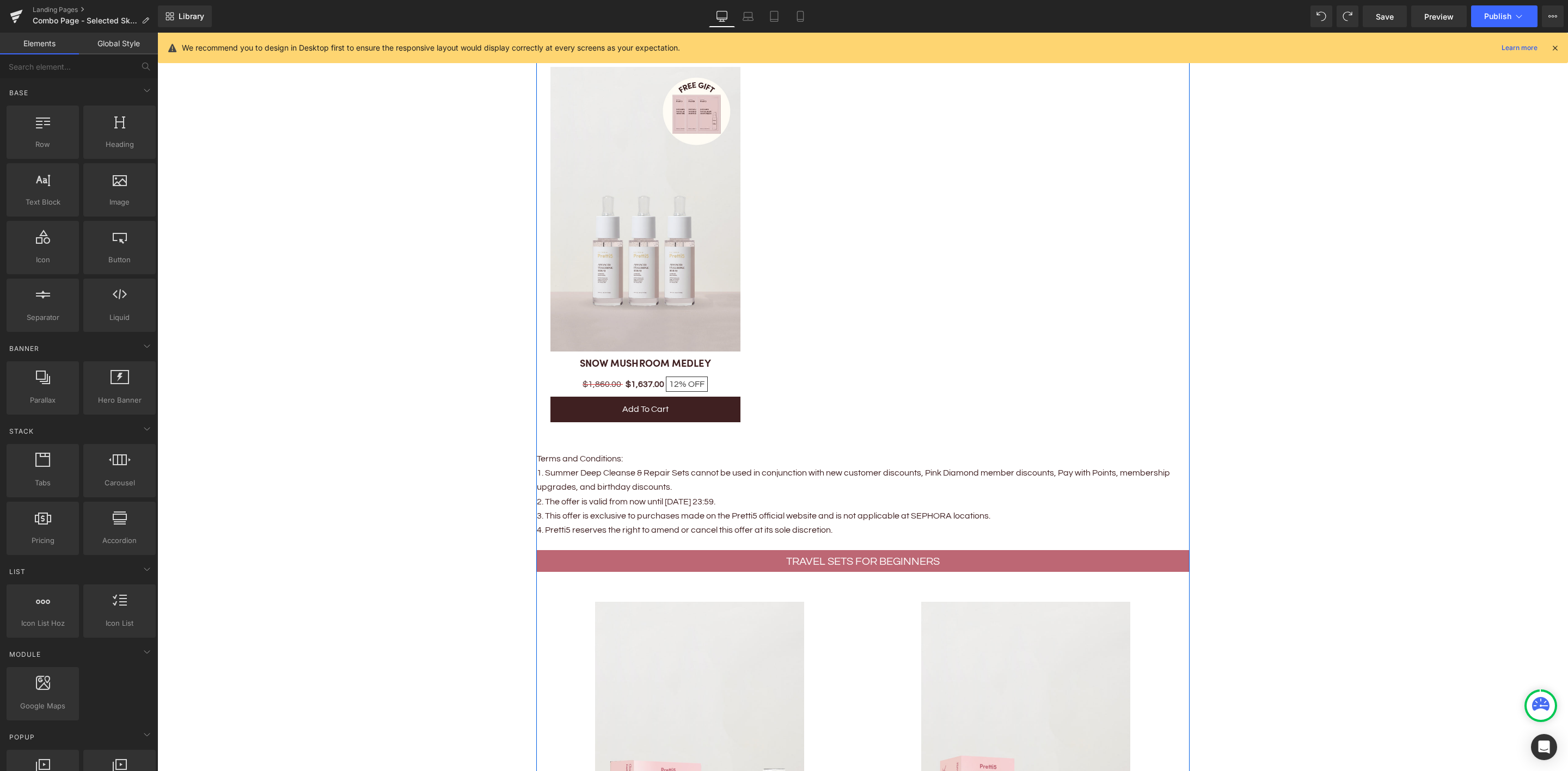
click at [563, 453] on p "Terms and Conditions:" at bounding box center [862, 458] width 652 height 14
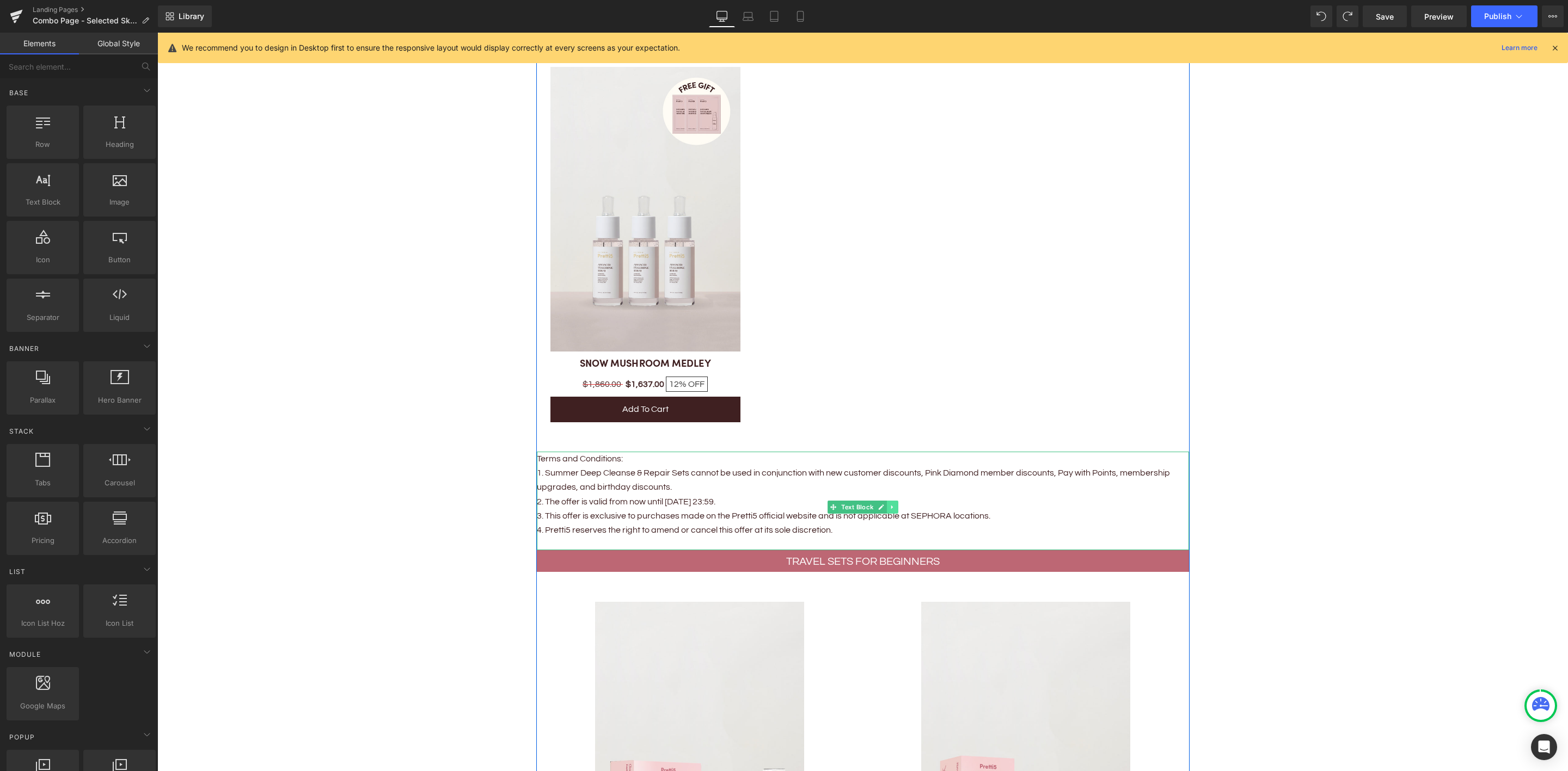
click at [889, 504] on icon at bounding box center [892, 507] width 6 height 7
click at [884, 504] on icon at bounding box center [887, 507] width 6 height 6
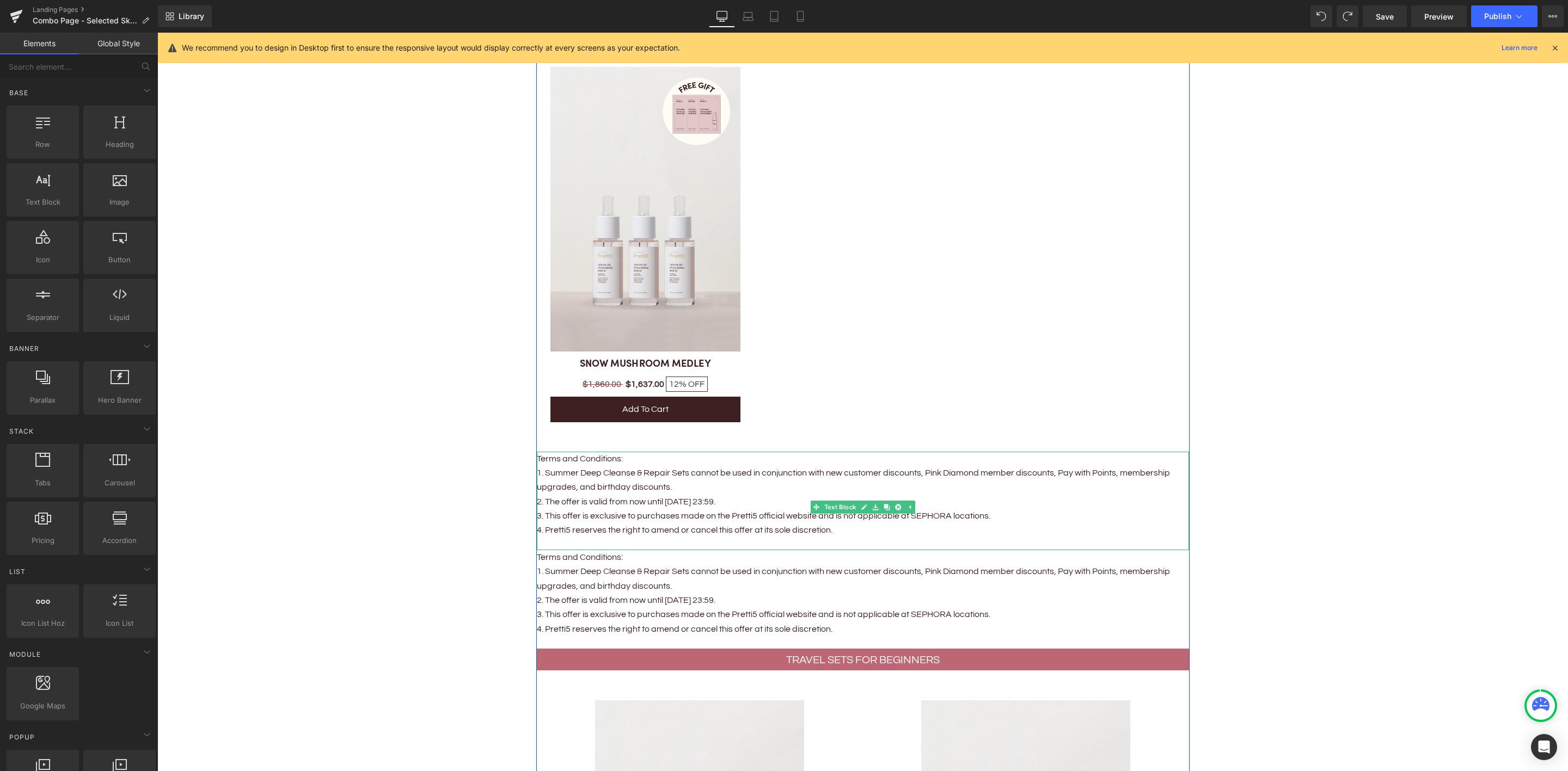
click at [843, 503] on span "Text Block" at bounding box center [857, 507] width 37 height 13
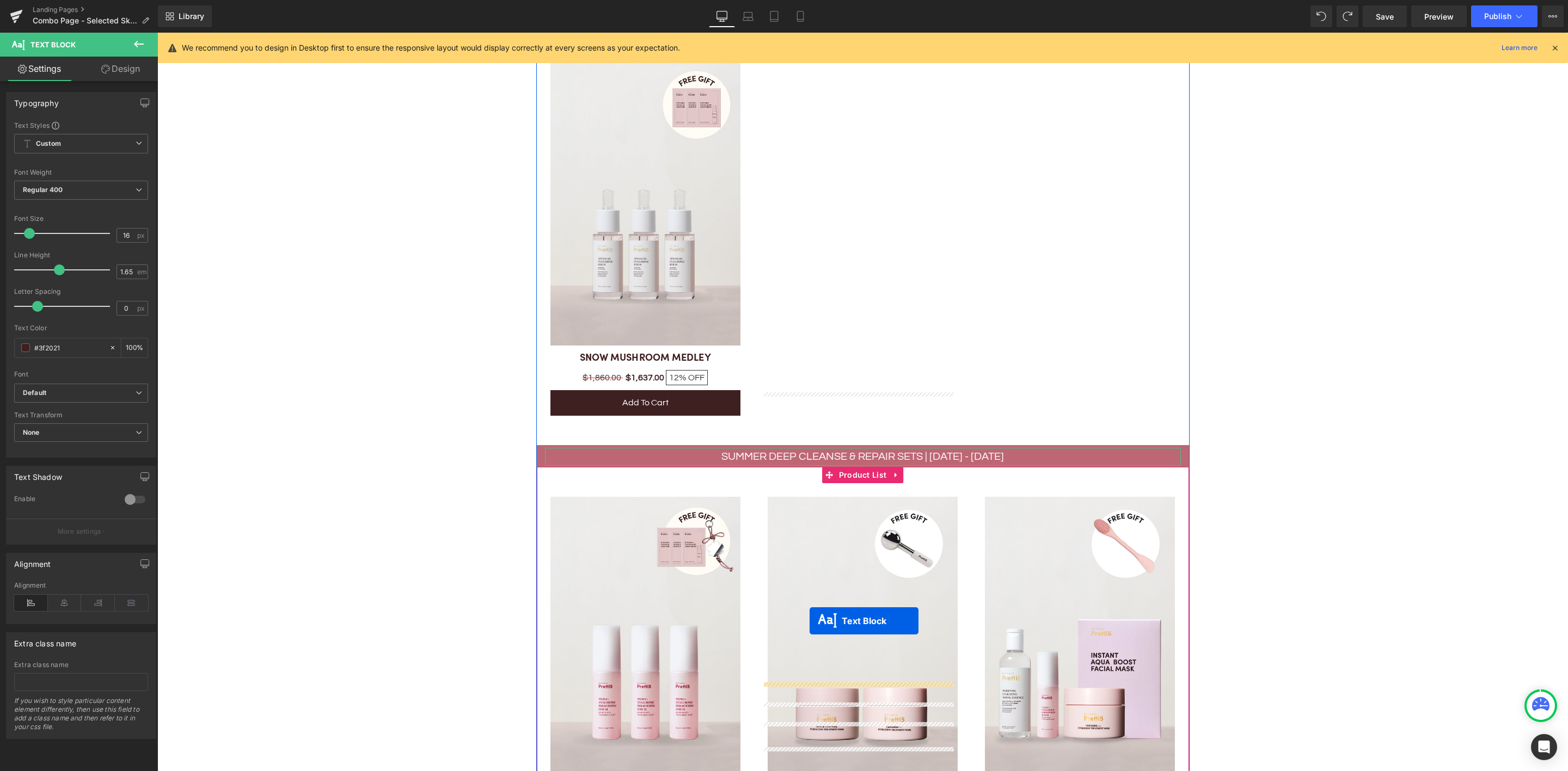
scroll to position [1502, 0]
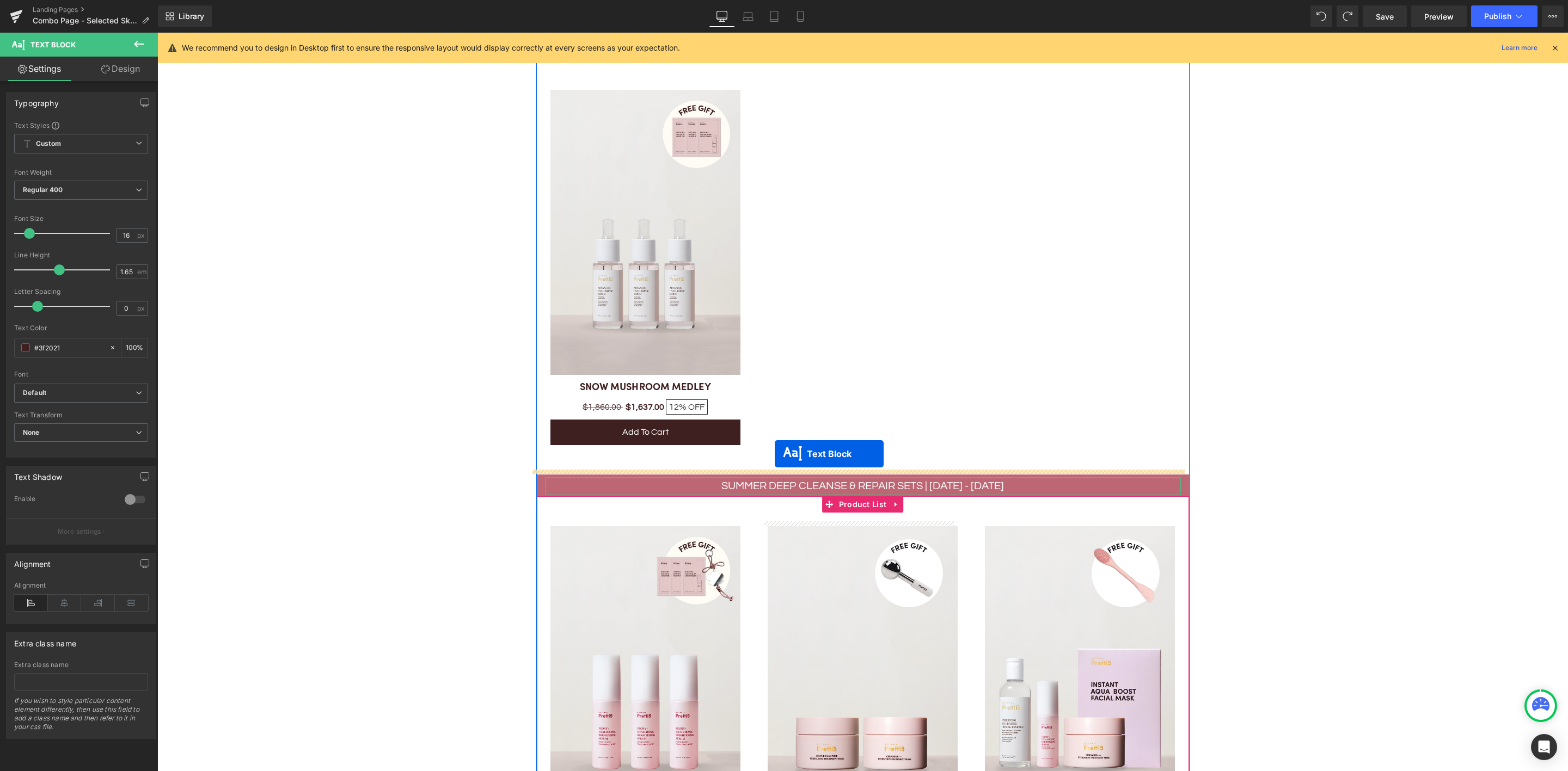
drag, startPoint x: 827, startPoint y: 500, endPoint x: 775, endPoint y: 454, distance: 69.4
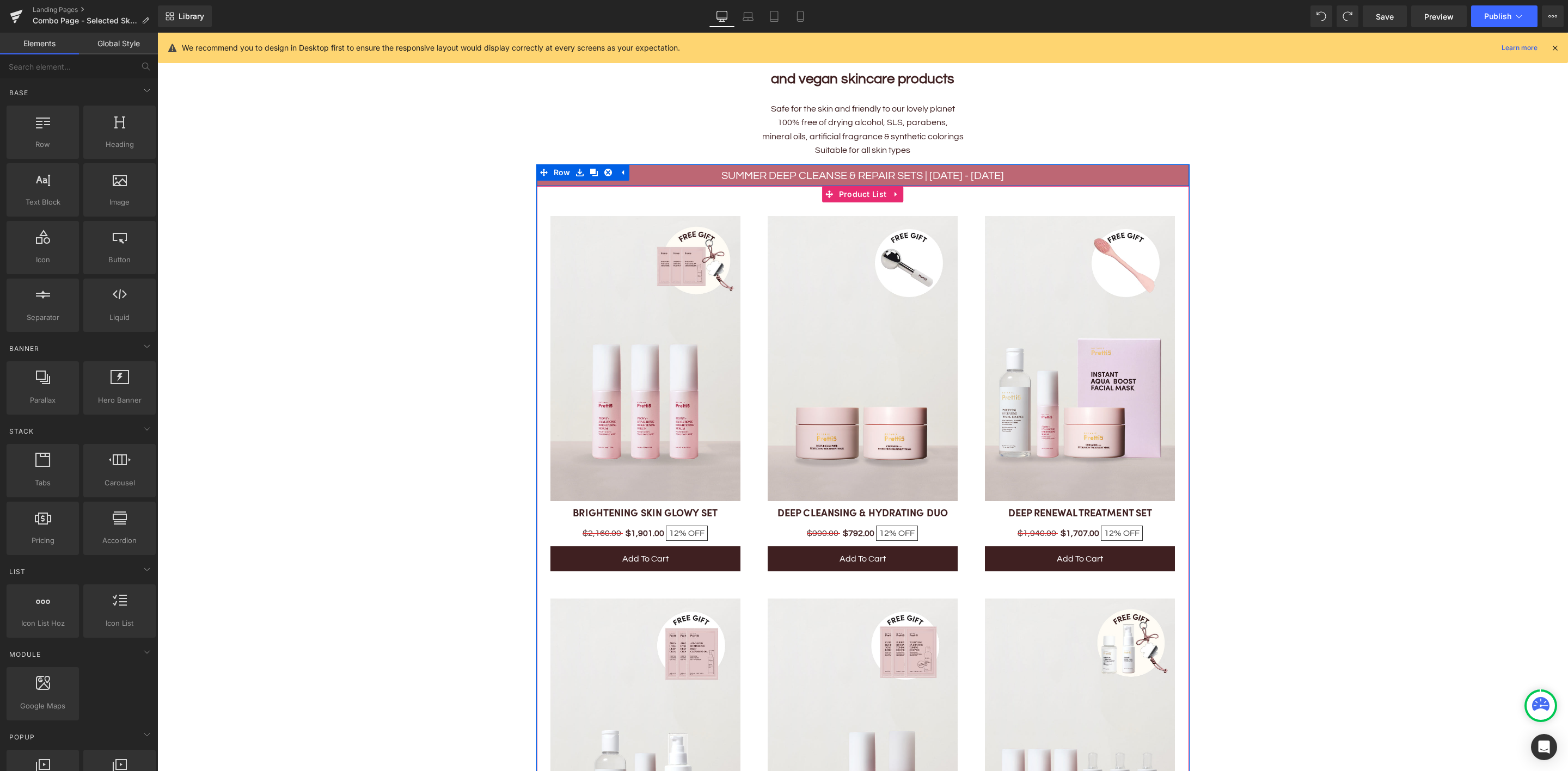
scroll to position [441, 0]
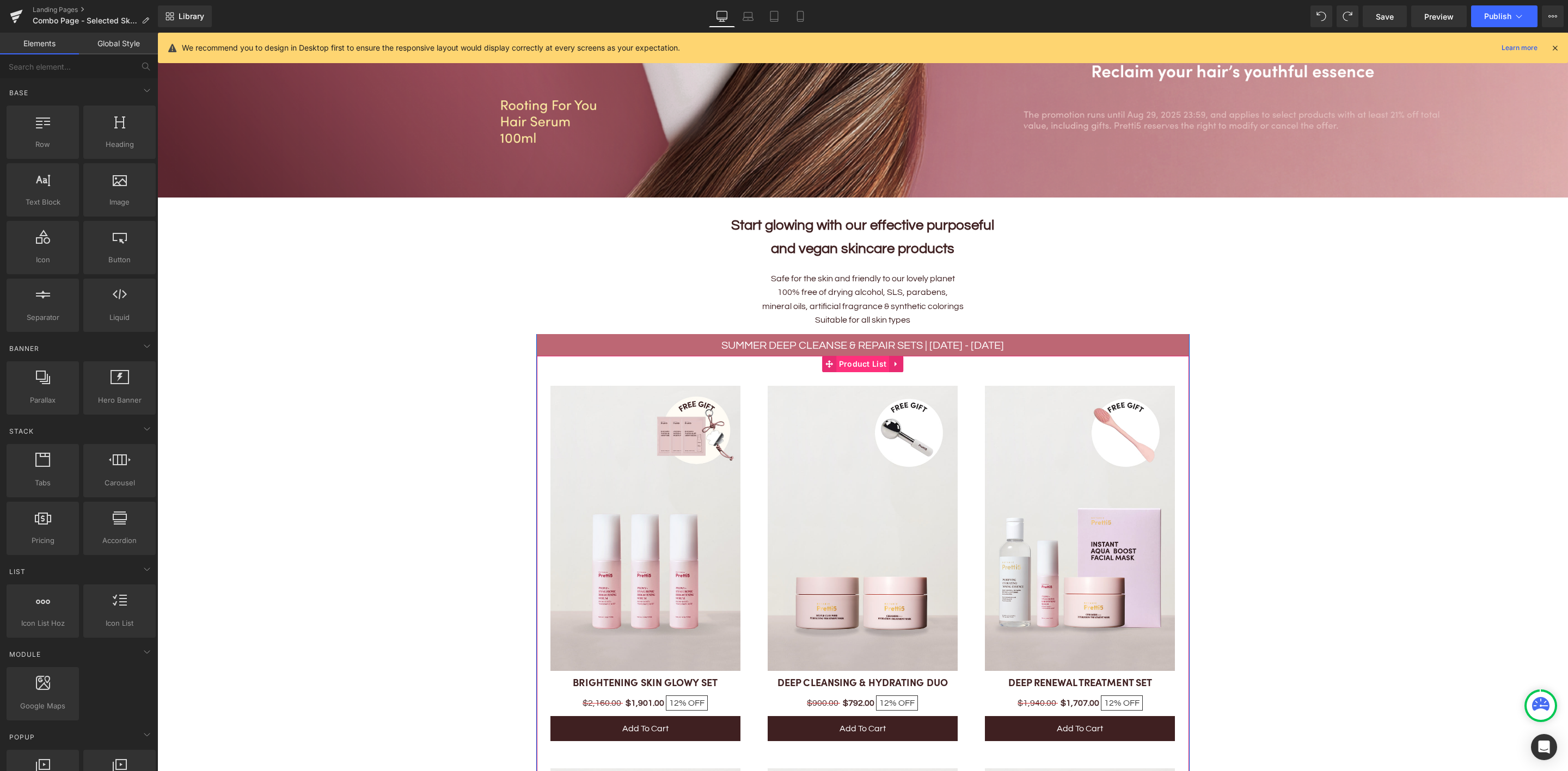
click at [855, 358] on span "Product List" at bounding box center [862, 364] width 53 height 16
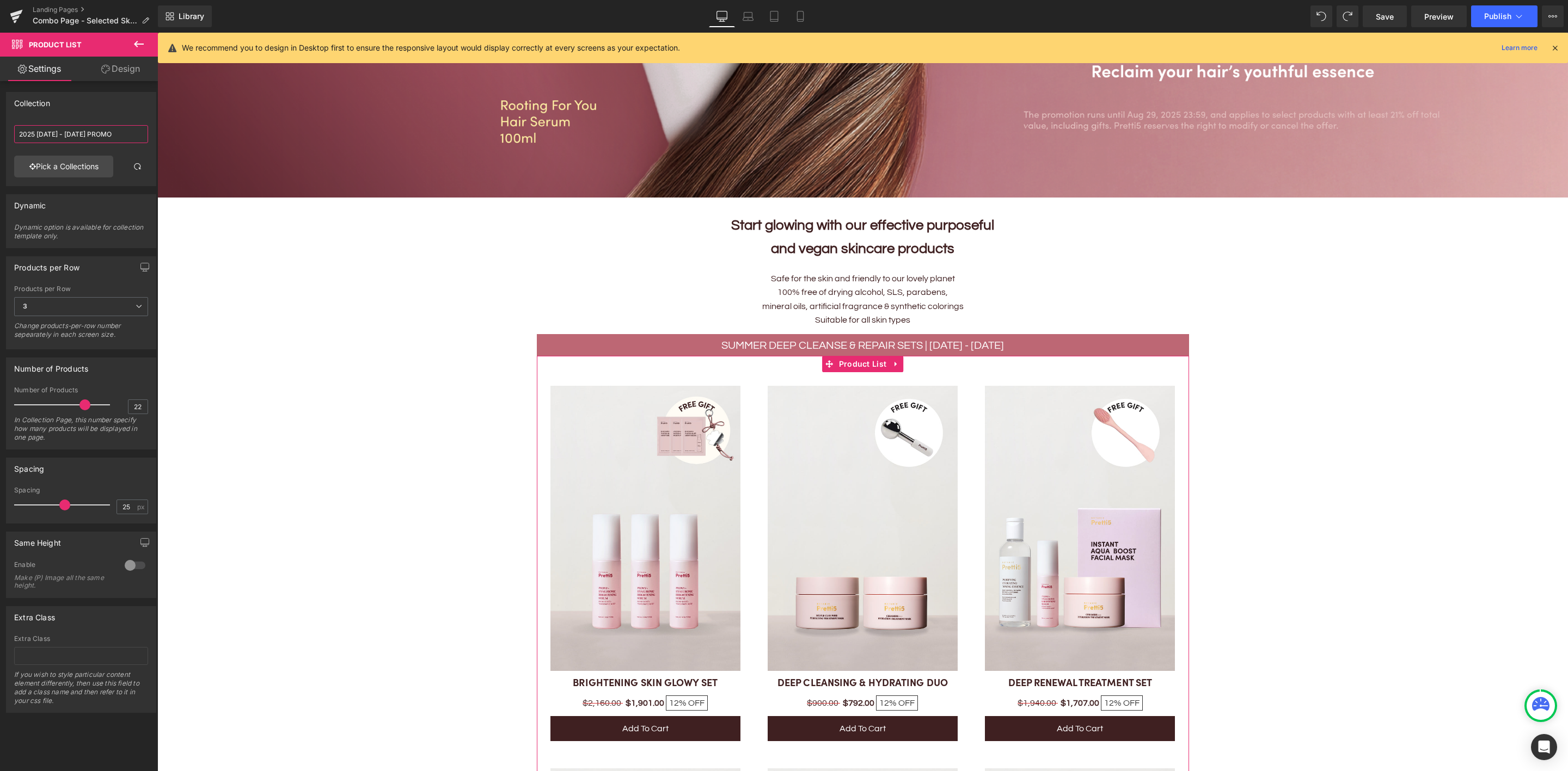
click at [84, 133] on input "2025 1 - 31 AUG PROMO" at bounding box center [81, 134] width 134 height 18
click at [90, 166] on link "Pick a Collections" at bounding box center [63, 166] width 99 height 22
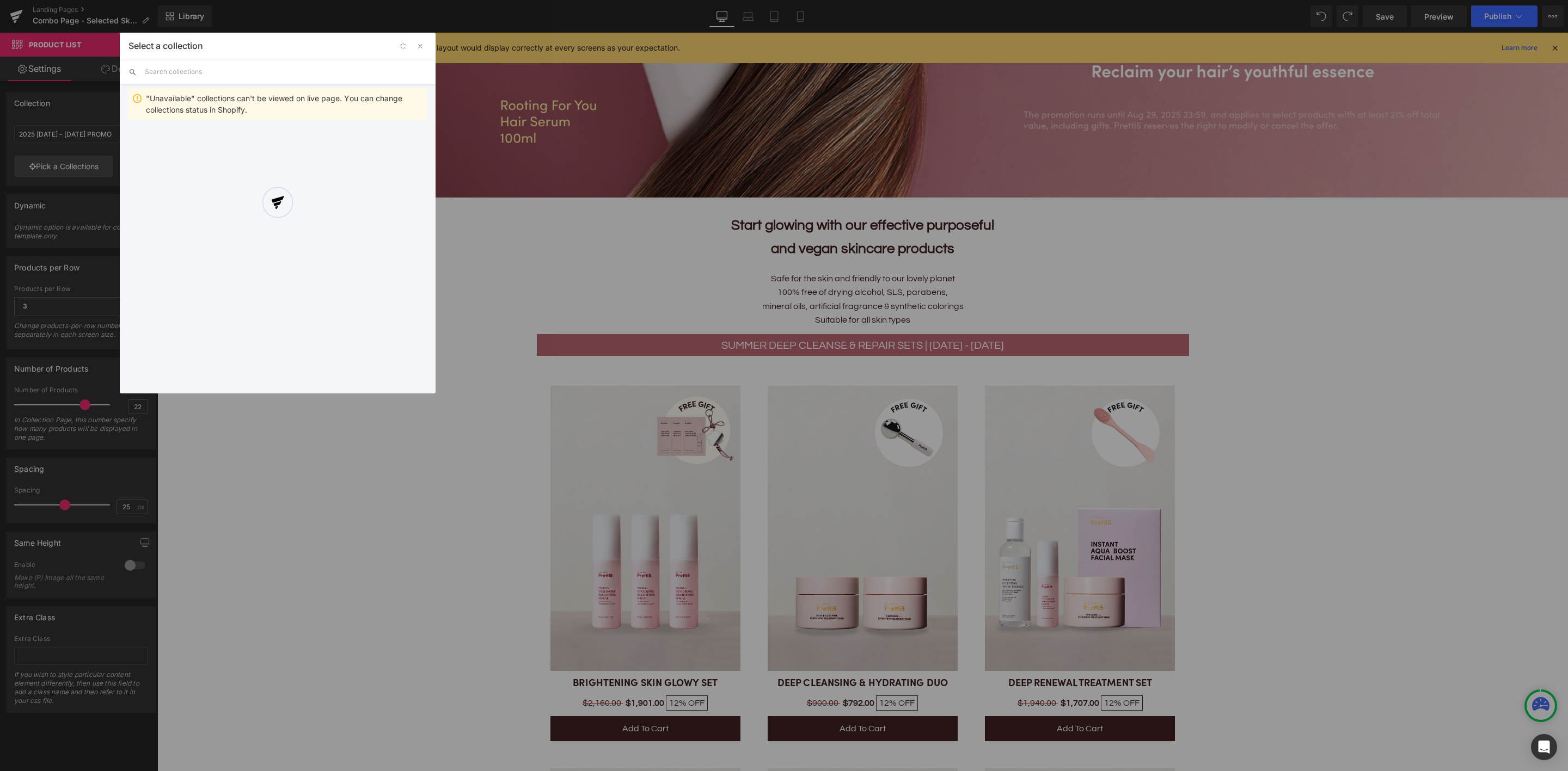
click at [247, 74] on div at bounding box center [278, 213] width 316 height 361
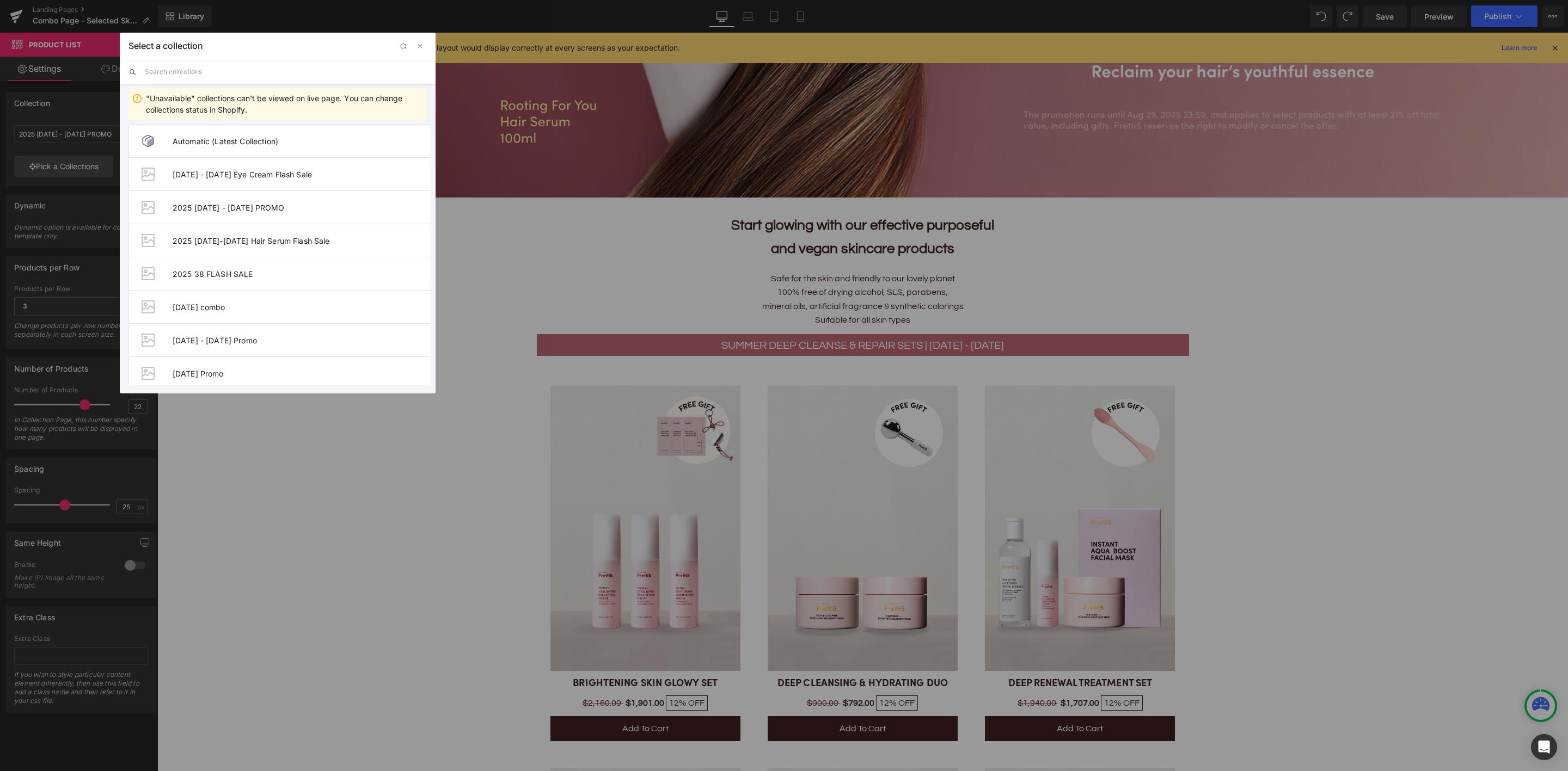
click at [162, 75] on input "text" at bounding box center [286, 71] width 282 height 24
paste input "2025 21-29 AUG Hair Serum Flash Sale"
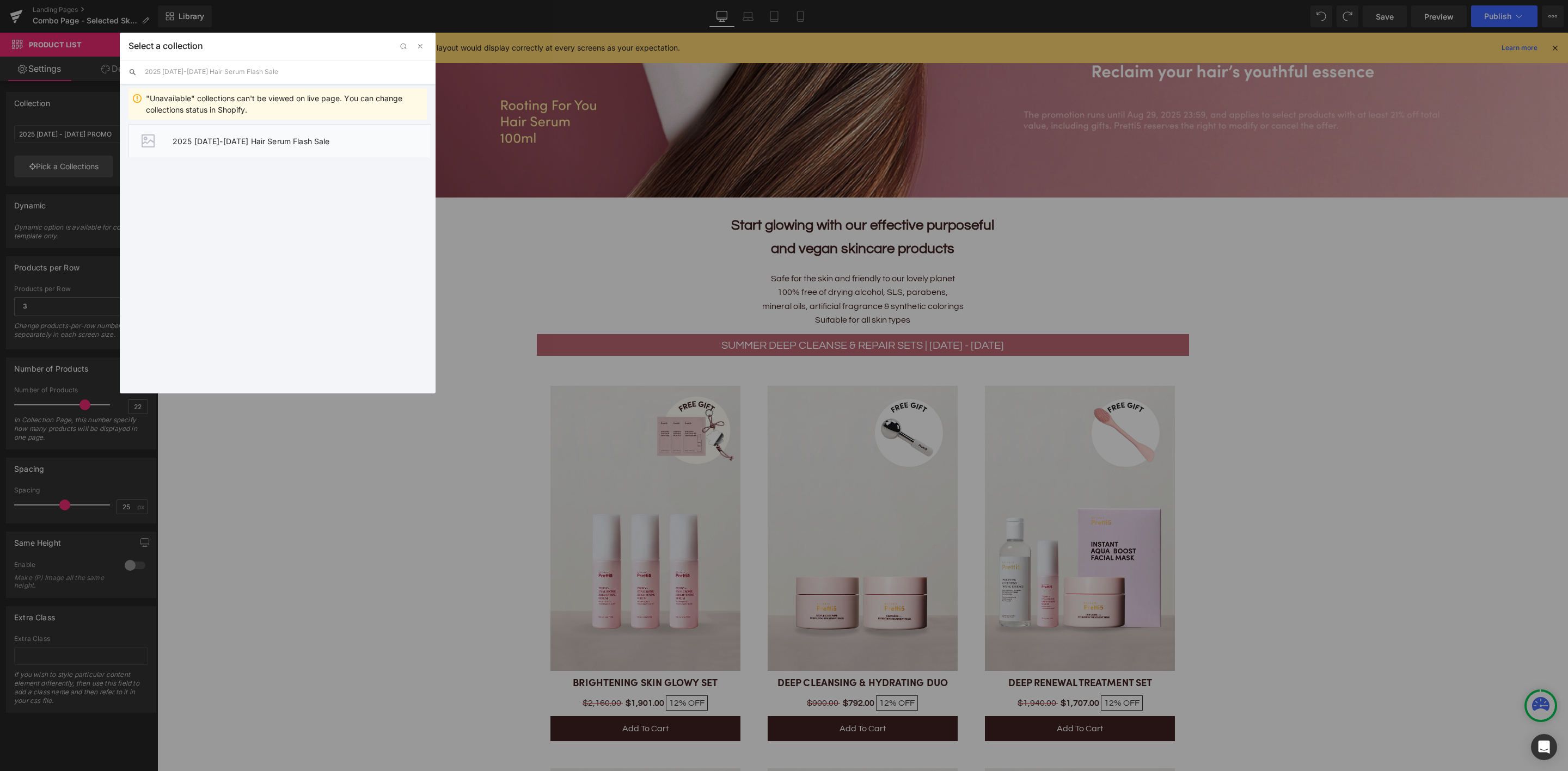
type input "2025 21-29 AUG Hair Serum Flash Sale"
click at [243, 138] on span "2025 21-29 AUG Hair Serum Flash Sale" at bounding box center [301, 141] width 258 height 10
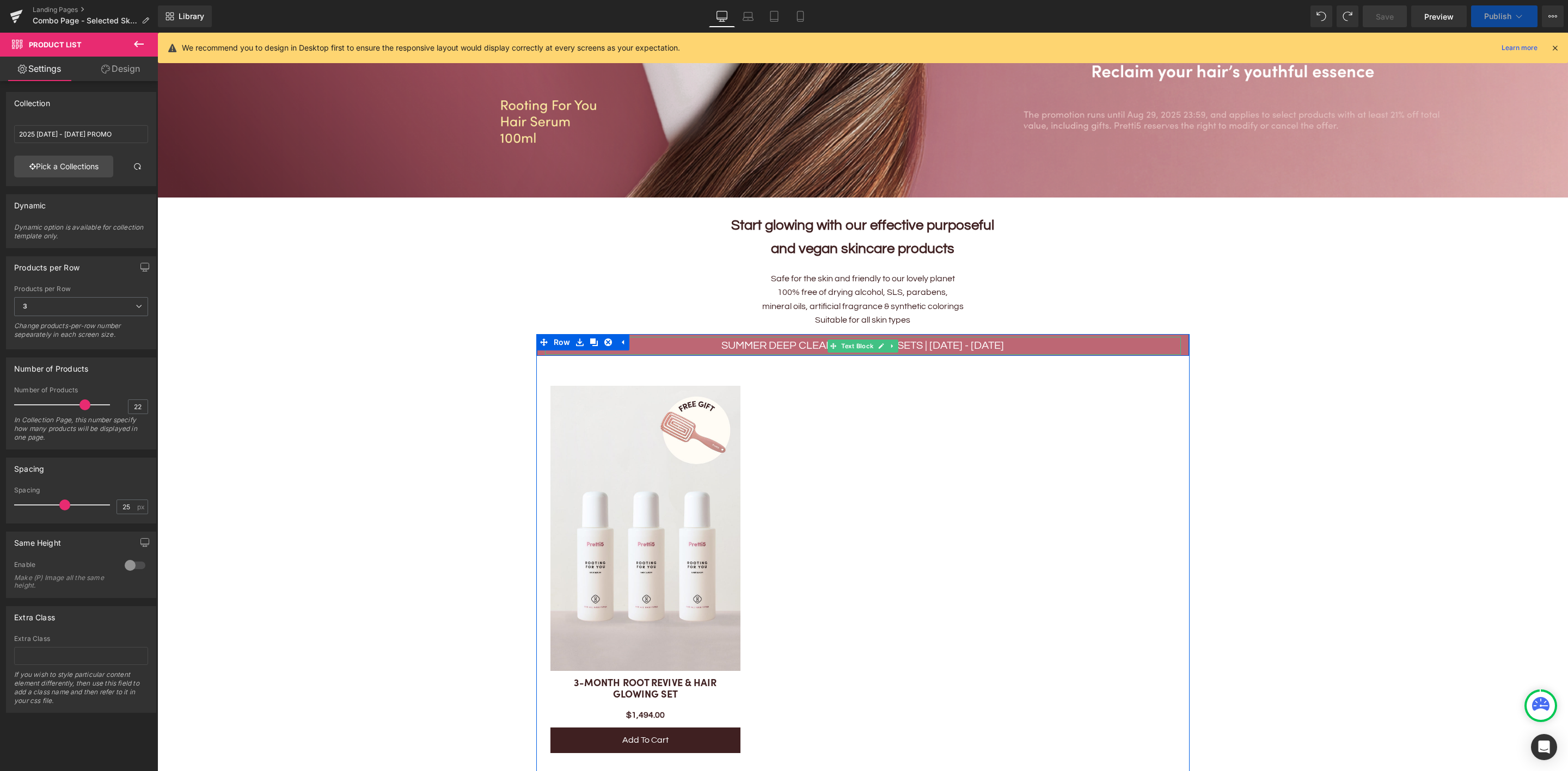
click at [719, 339] on p "Summer Deep Cleanse & Repair Sets | 1 - 31 AUG" at bounding box center [862, 346] width 636 height 18
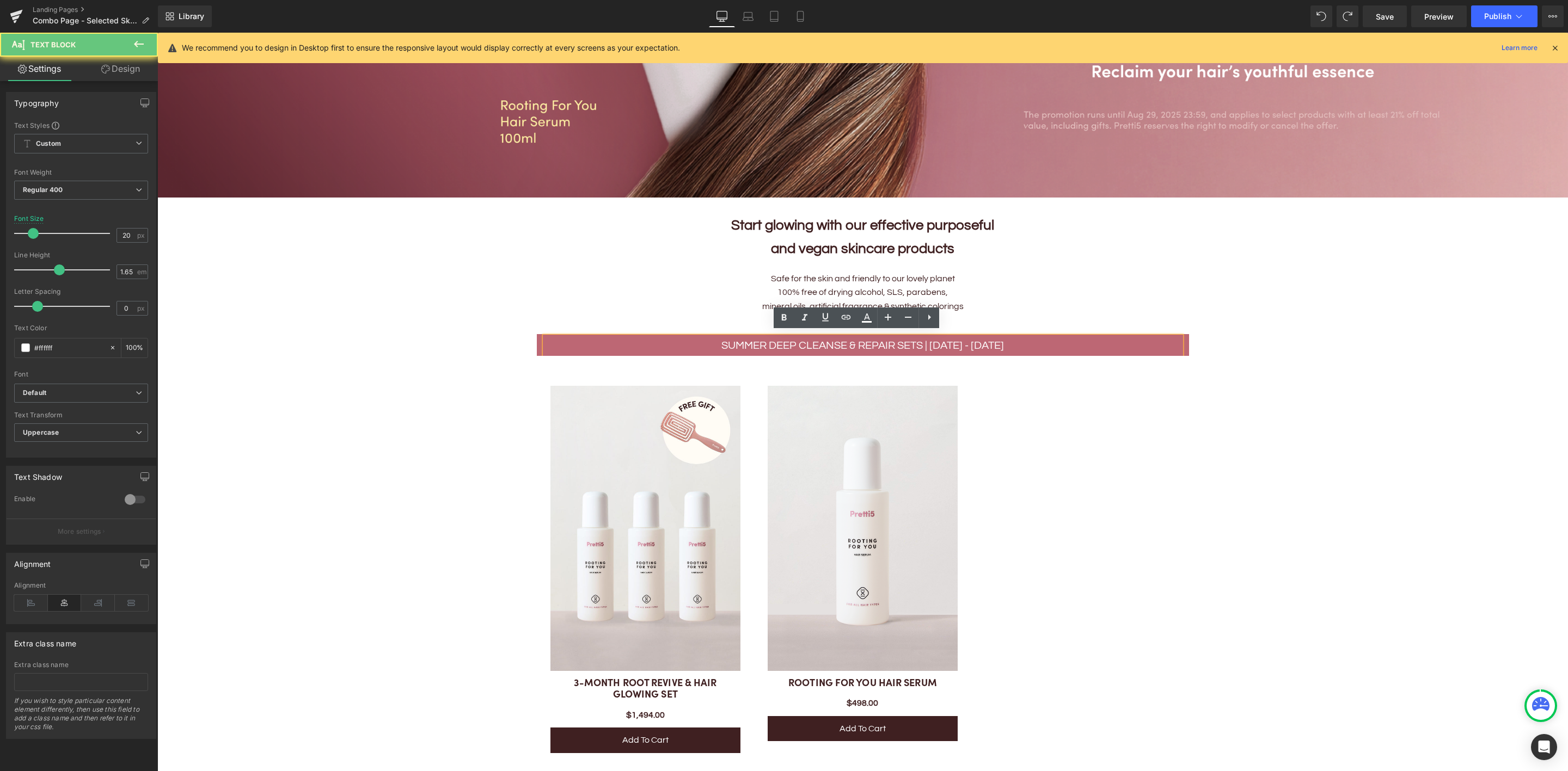
click at [727, 339] on p "Summer Deep Cleanse & Repair Sets | 1 - 31 AUG" at bounding box center [862, 346] width 636 height 18
click at [913, 347] on p "Summer Deep Cleanse & Repair Sets | 1 - 31 AUG" at bounding box center [862, 346] width 636 height 18
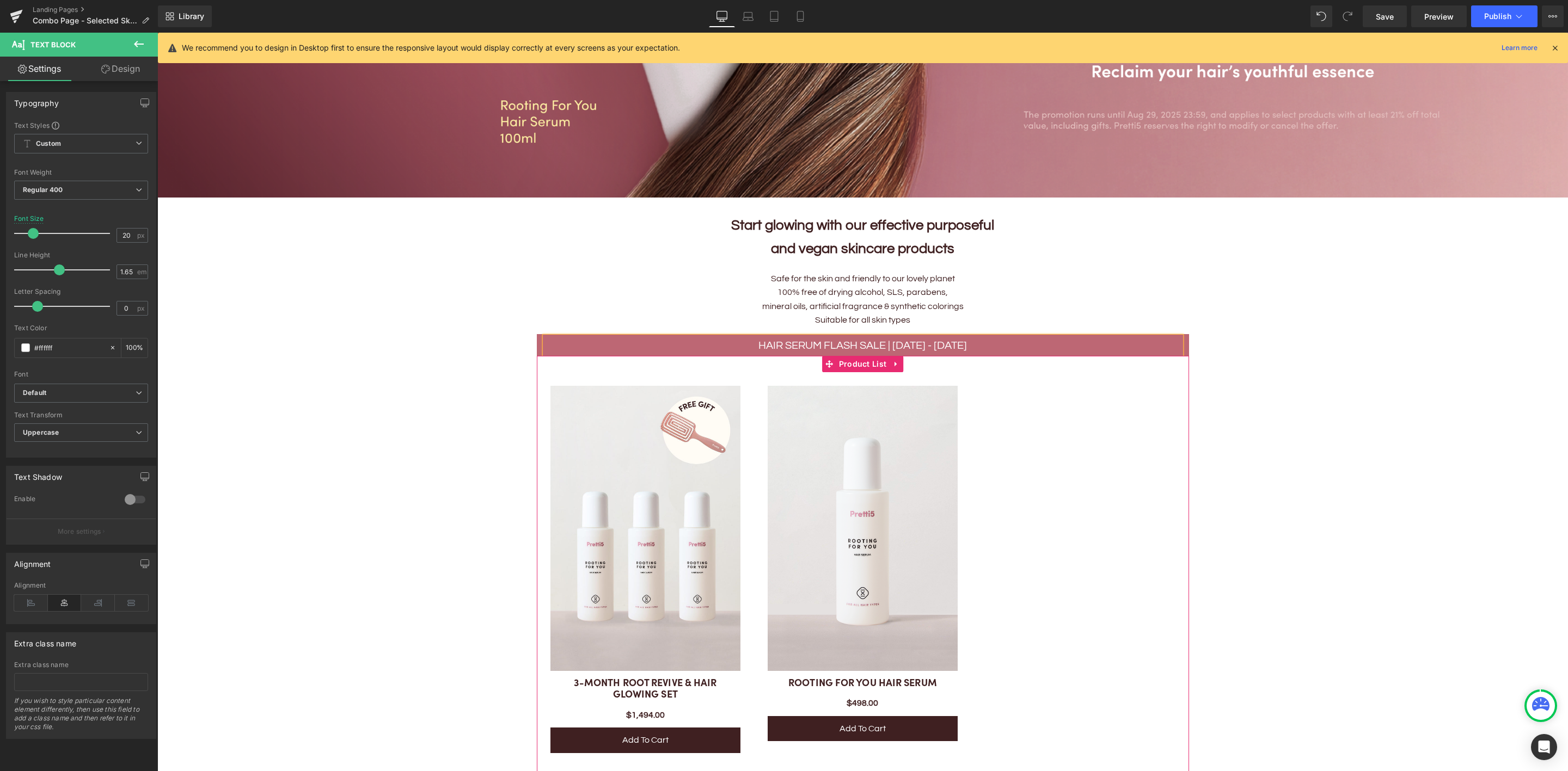
click at [1144, 563] on div "Sale Off (P) Image 3-MONTH ROOT REVIVE & HAIR GLOWING SET (P) Title $0 $1,494.0…" at bounding box center [862, 563] width 652 height 416
click at [857, 362] on span "Product List" at bounding box center [862, 365] width 53 height 16
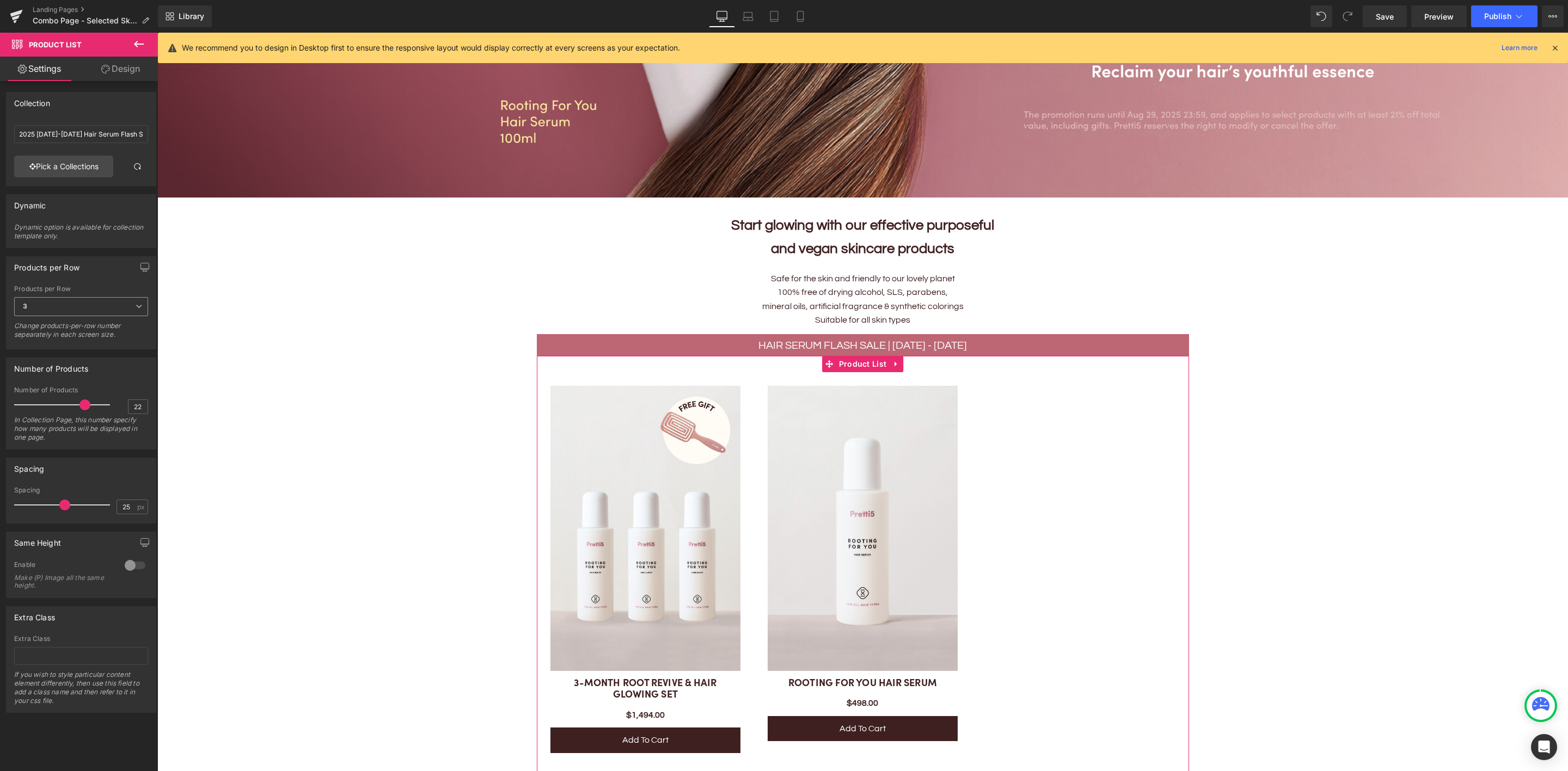
click at [51, 308] on span "3" at bounding box center [81, 307] width 134 height 19
click at [48, 342] on li "2" at bounding box center [79, 342] width 130 height 16
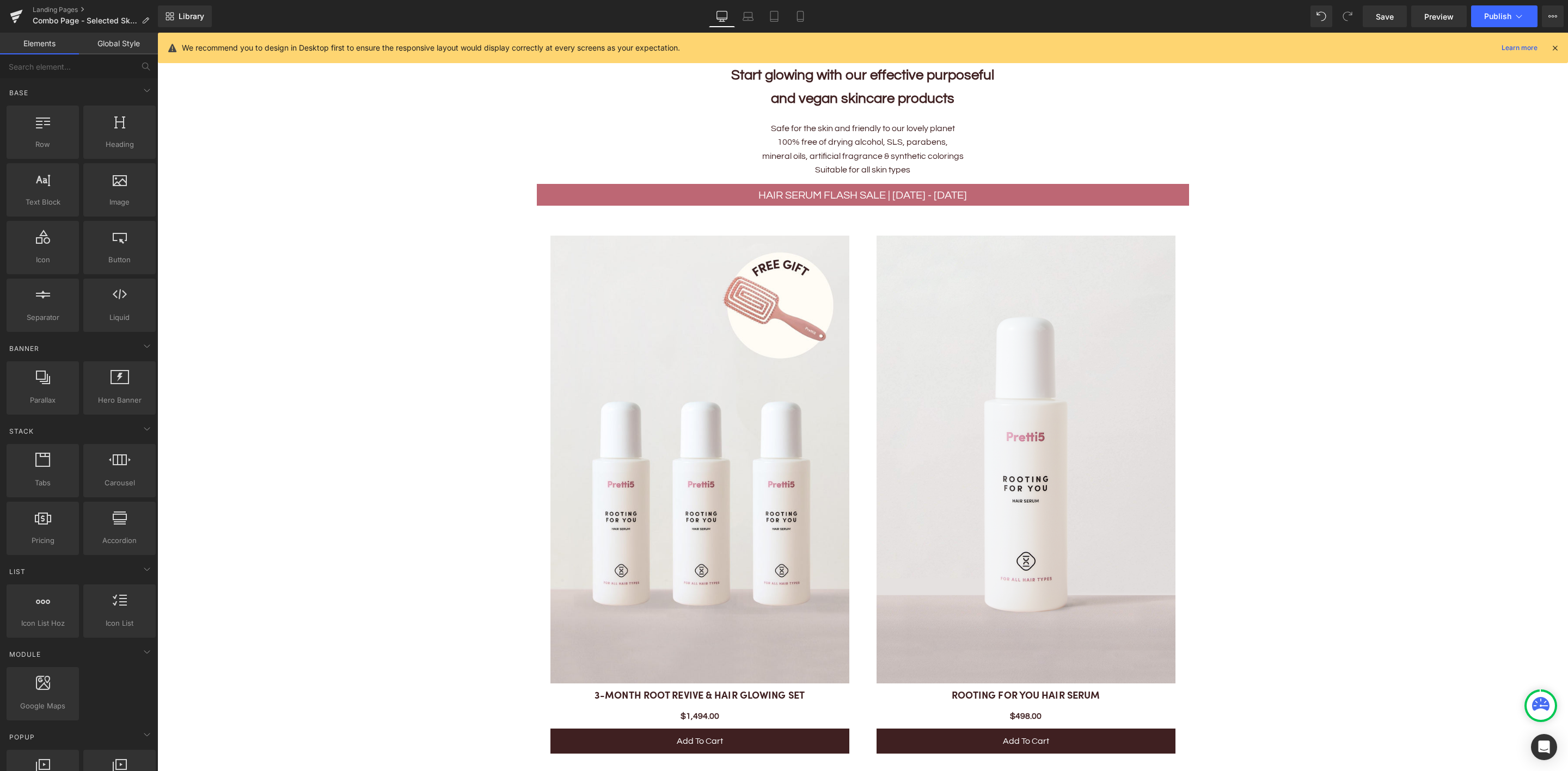
scroll to position [849, 0]
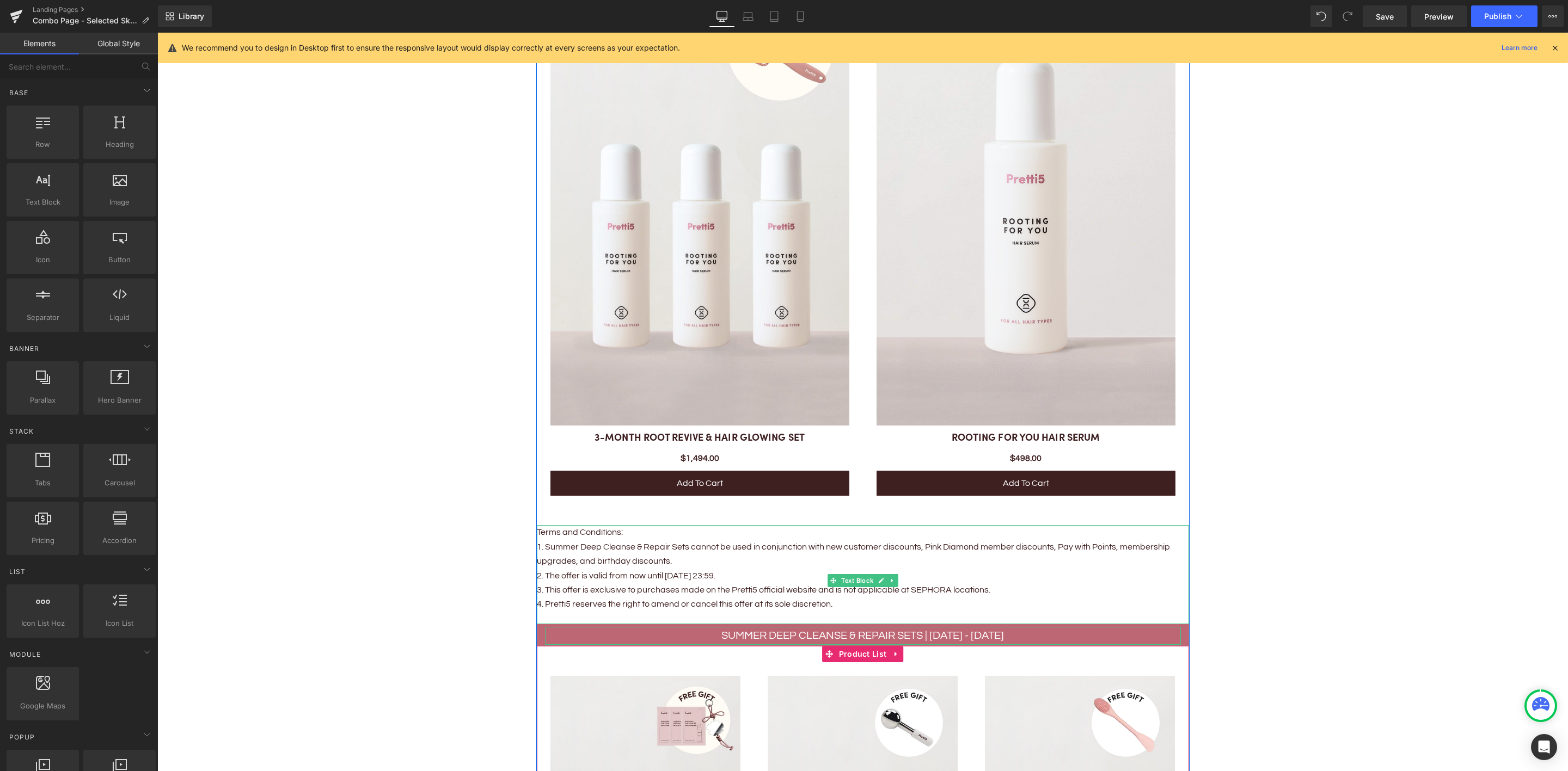
click at [639, 540] on p "1. Summer Deep Cleanse & Repair Sets cannot be used in conjunction with new cus…" at bounding box center [862, 554] width 652 height 29
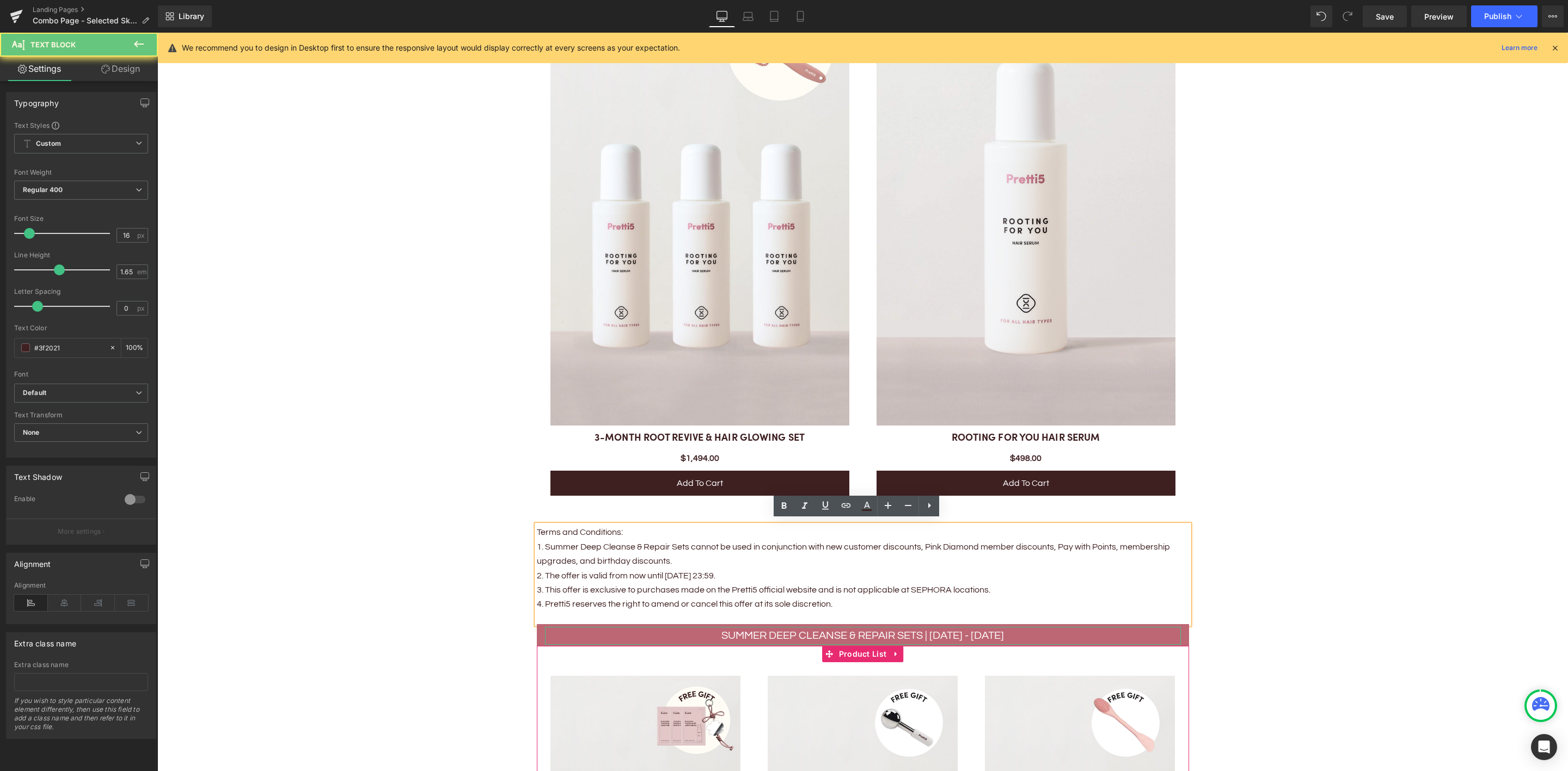
click at [545, 543] on p "1. Summer Deep Cleanse & Repair Sets cannot be used in conjunction with new cus…" at bounding box center [862, 554] width 652 height 29
click at [675, 543] on p "1. Summer Deep Cleanse & Repair Sets cannot be used in conjunction with new cus…" at bounding box center [862, 554] width 652 height 29
click at [544, 542] on p "1. Hair Serum & cannot be used in conjunction with new customer discounts, Pink…" at bounding box center [862, 554] width 652 height 29
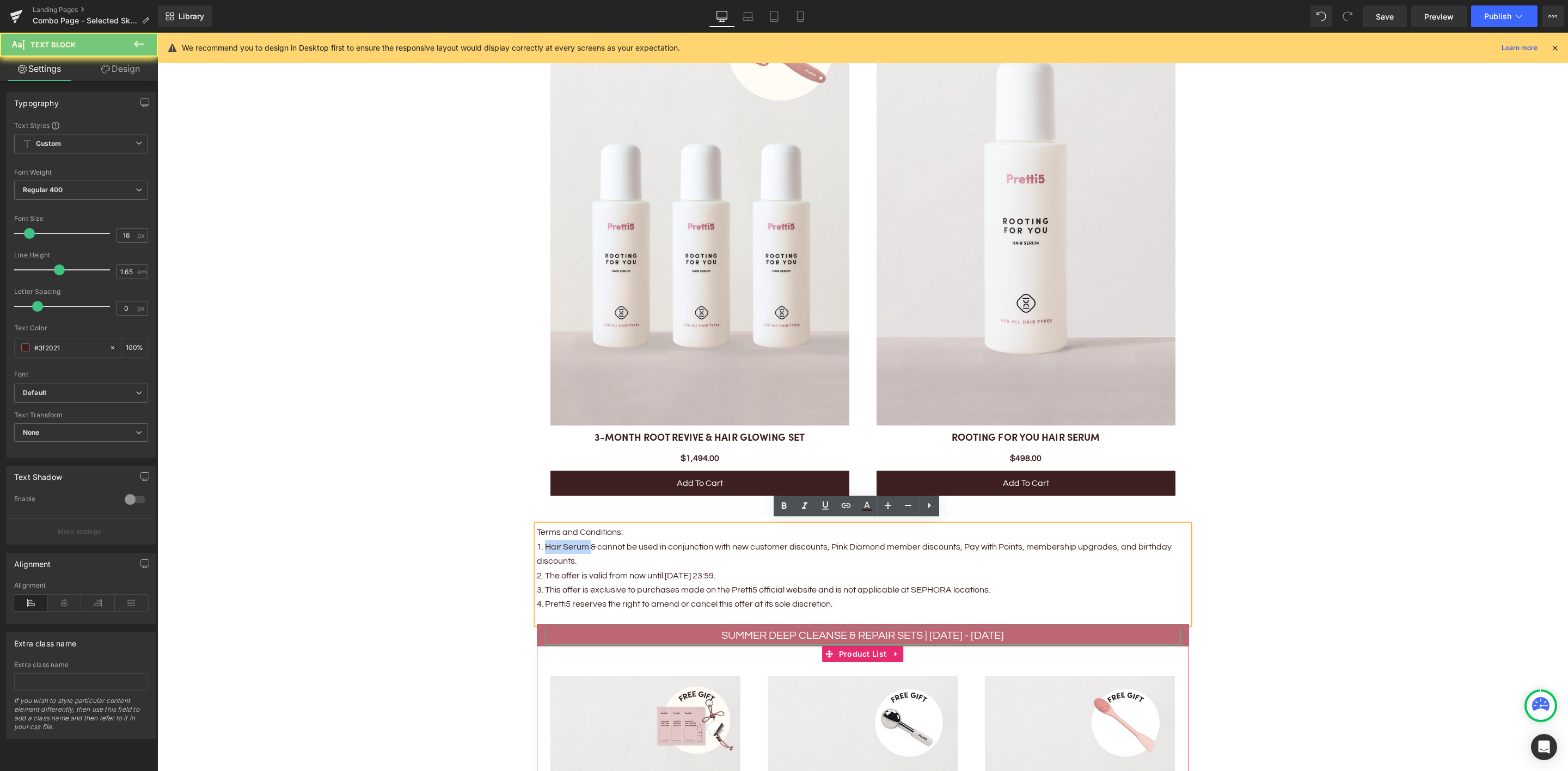
click at [583, 542] on p "1. Hair Serum & cannot be used in conjunction with new customer discounts, Pink…" at bounding box center [862, 554] width 652 height 29
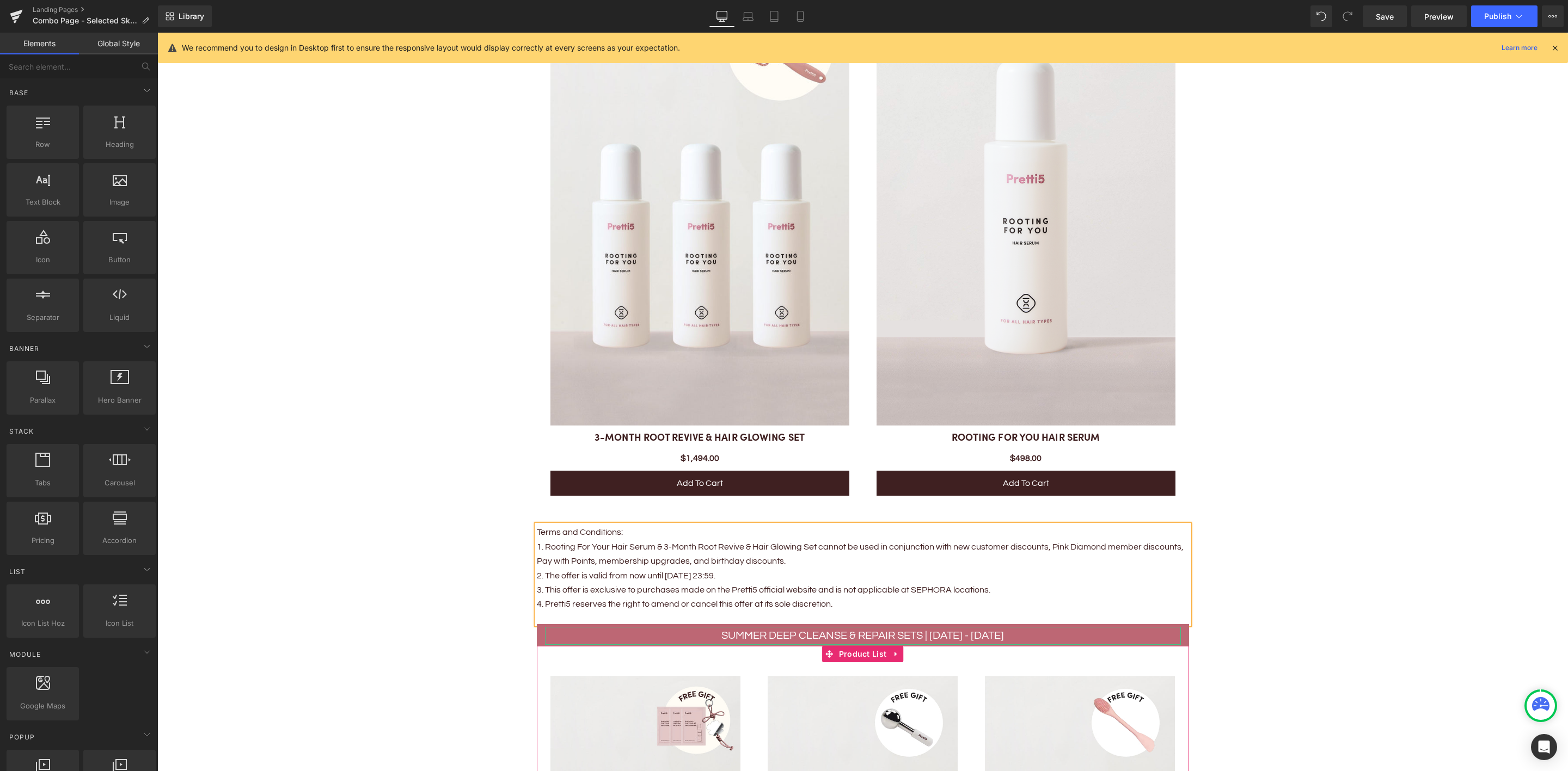
click at [678, 573] on p "2. The offer is valid from now until Aug 31, 23:59." at bounding box center [862, 575] width 652 height 14
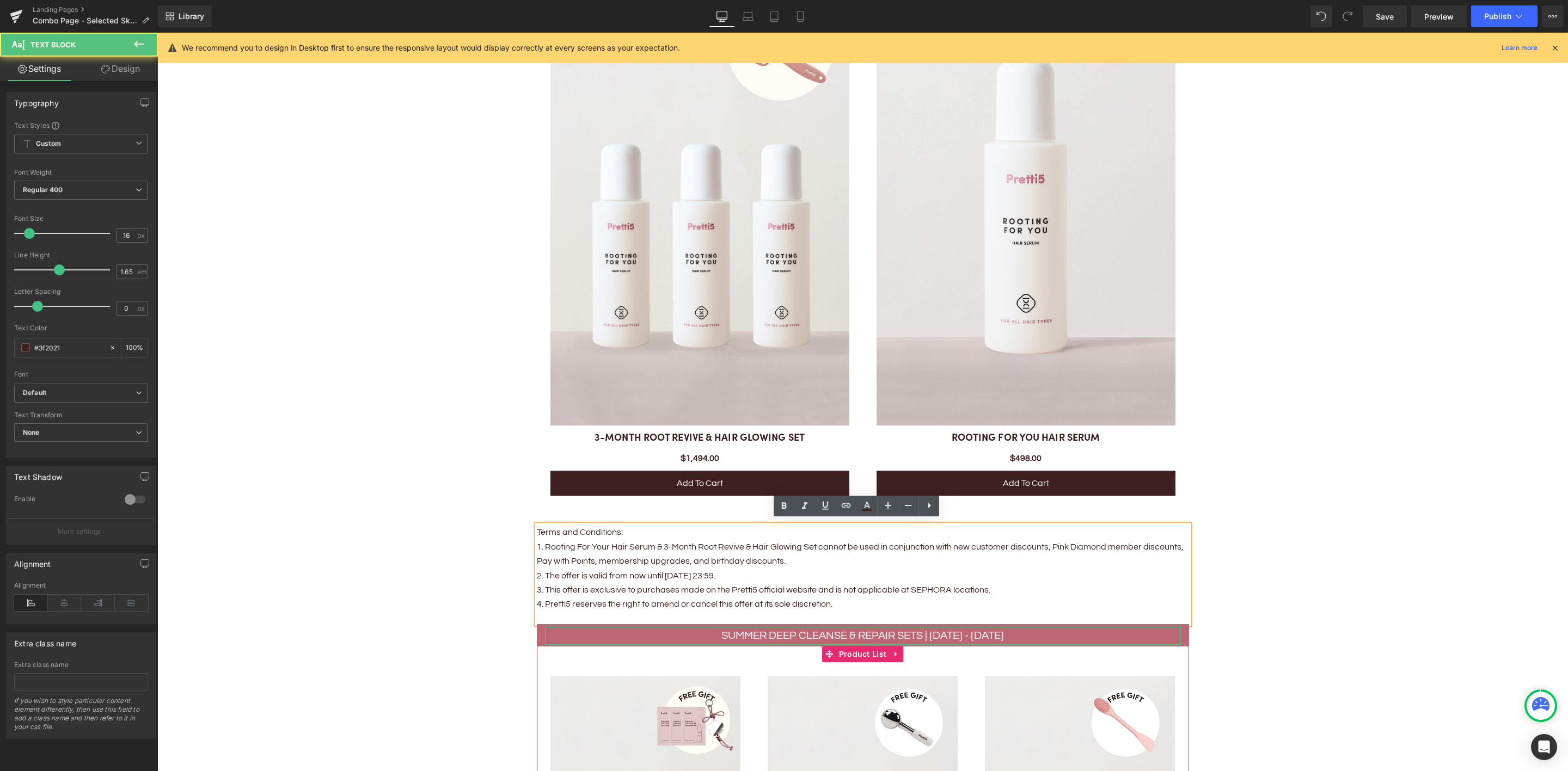
click at [683, 571] on p "2. The offer is valid from now until Aug 31, 23:59." at bounding box center [862, 575] width 652 height 14
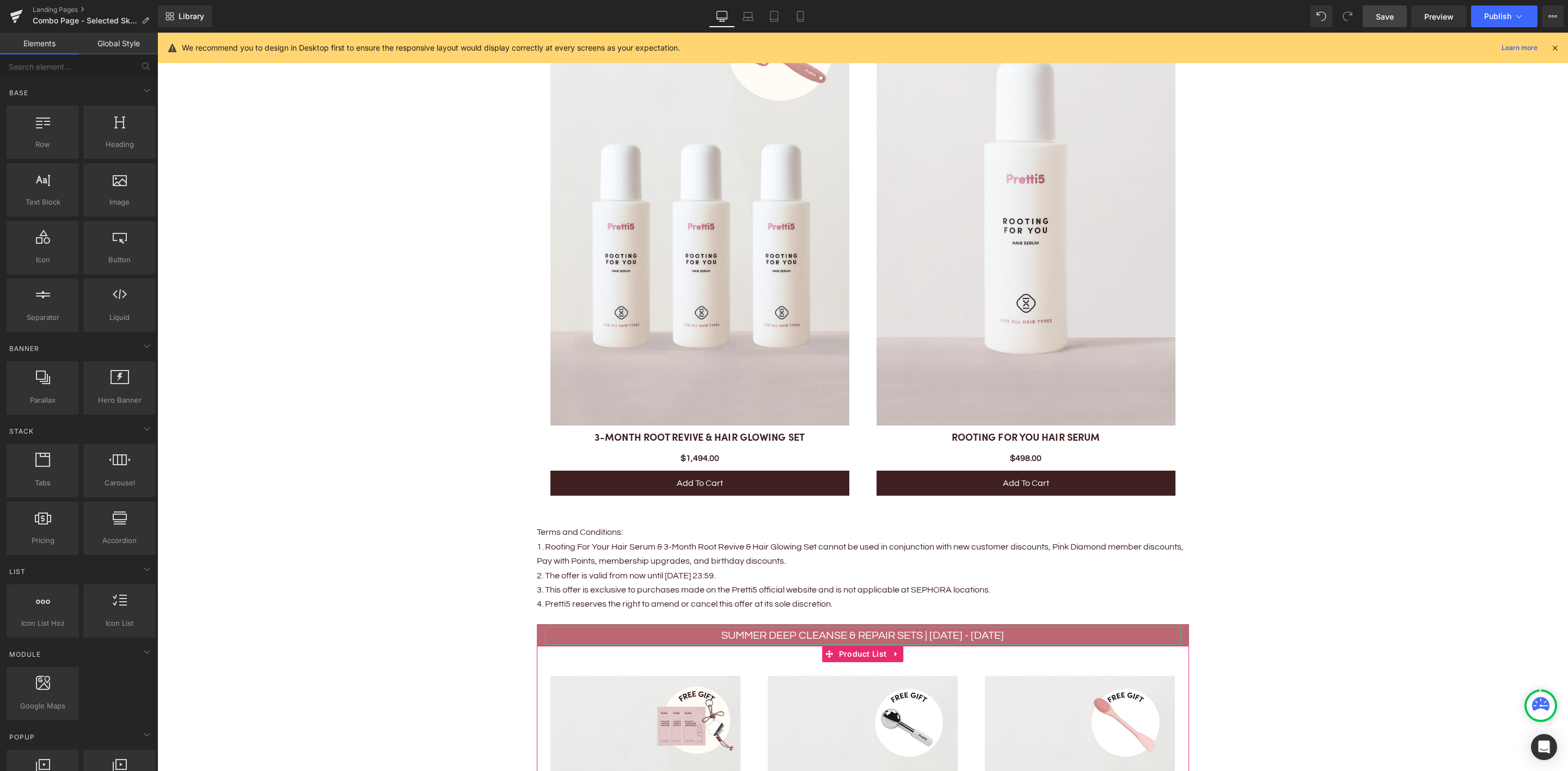
click at [1391, 22] on link "Save" at bounding box center [1385, 16] width 44 height 22
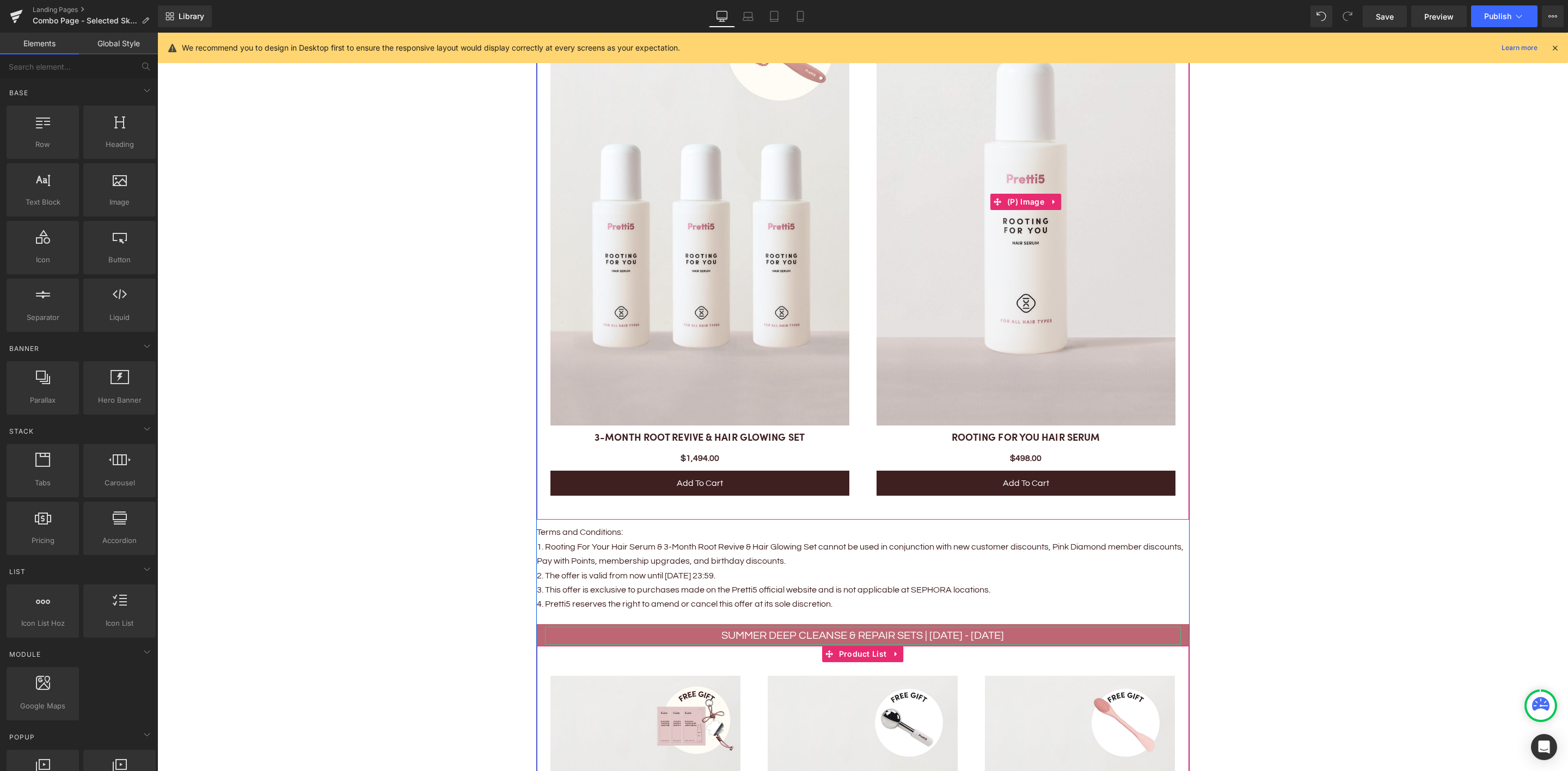
scroll to position [604, 0]
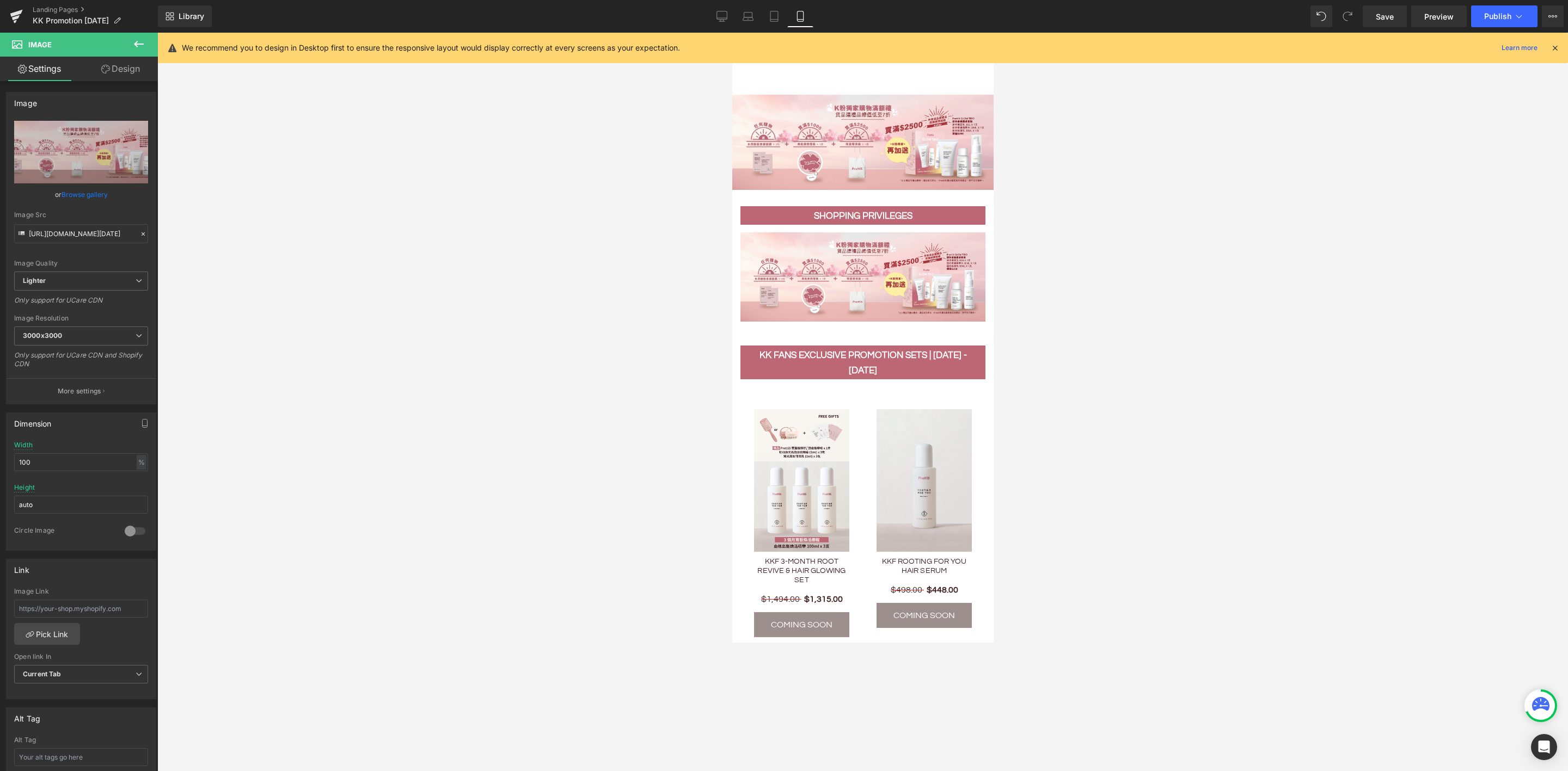
drag, startPoint x: 727, startPoint y: 16, endPoint x: 744, endPoint y: 44, distance: 32.8
click at [727, 16] on icon at bounding box center [722, 16] width 11 height 11
type input "auto"
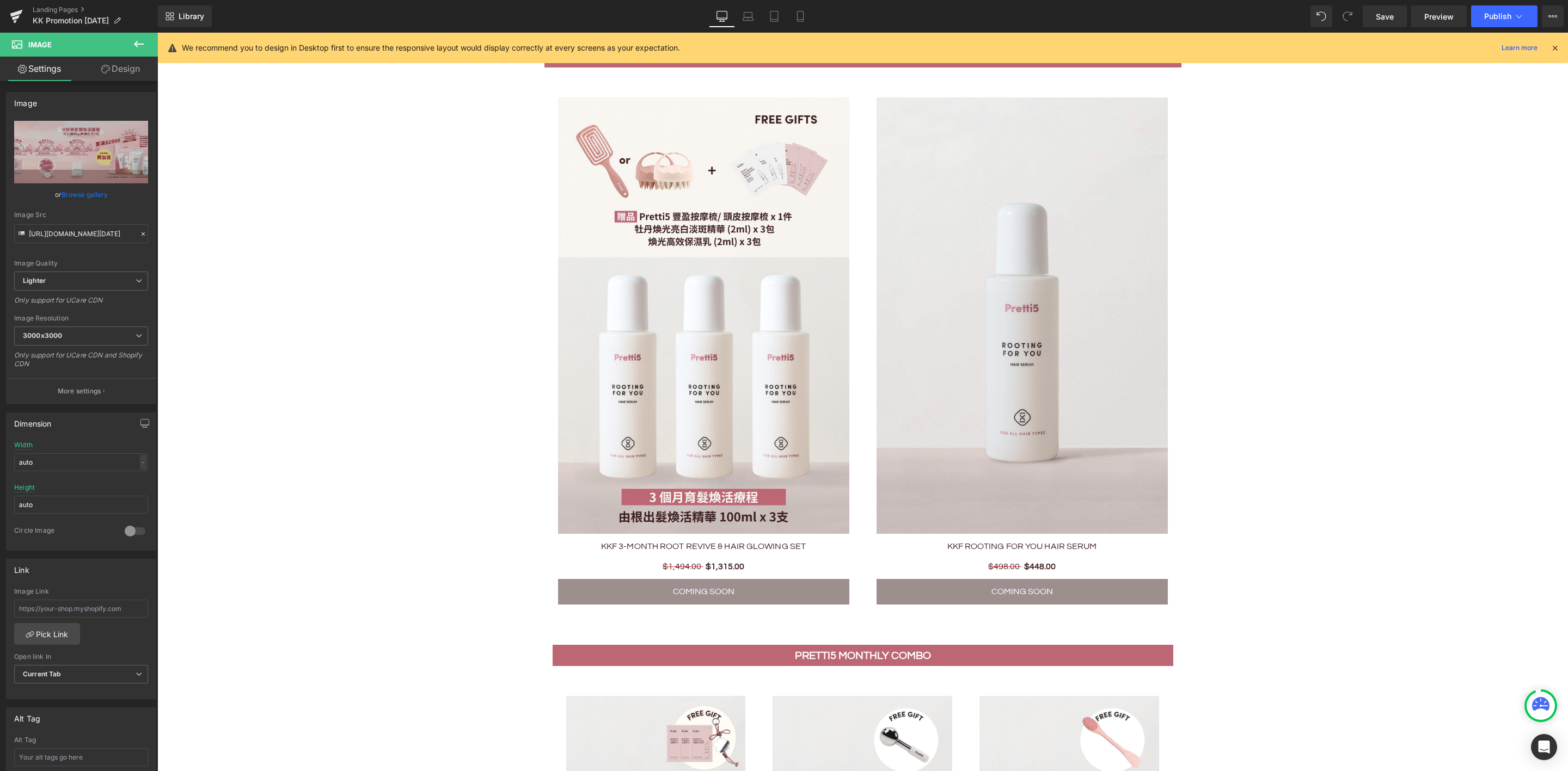
scroll to position [898, 0]
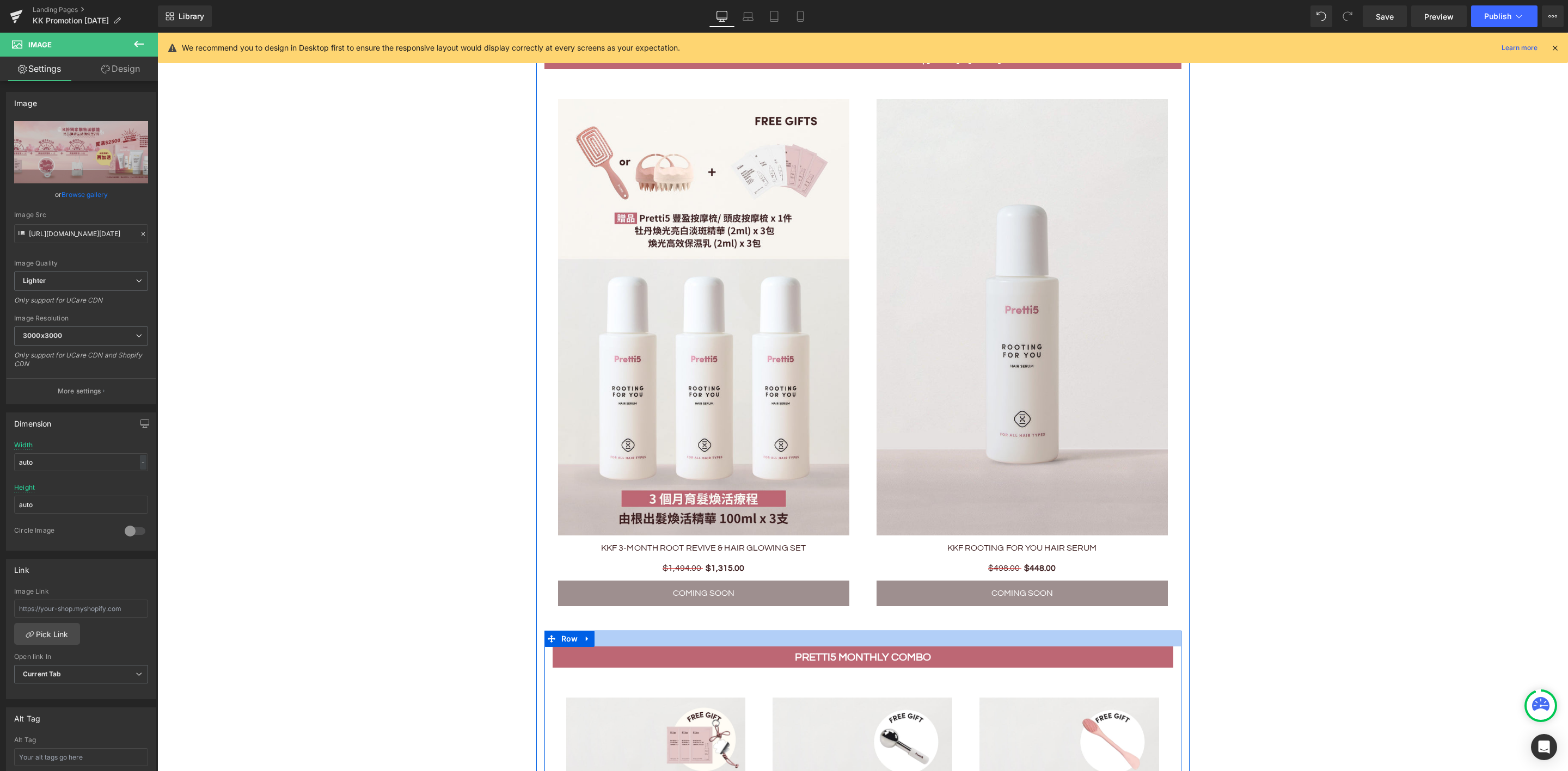
drag, startPoint x: 988, startPoint y: 633, endPoint x: 948, endPoint y: 625, distance: 40.8
click at [988, 633] on div at bounding box center [862, 638] width 637 height 15
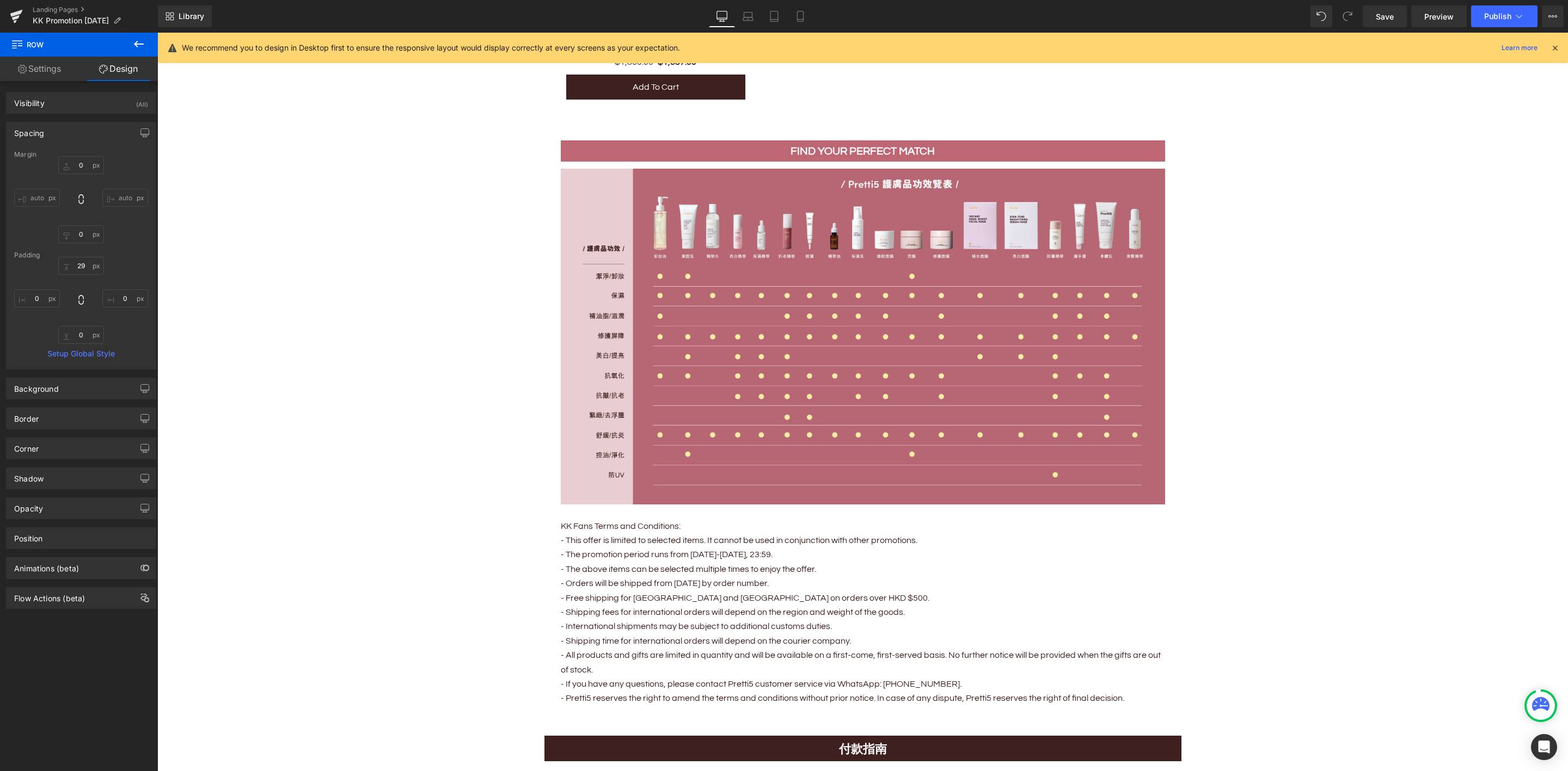
scroll to position [2845, 0]
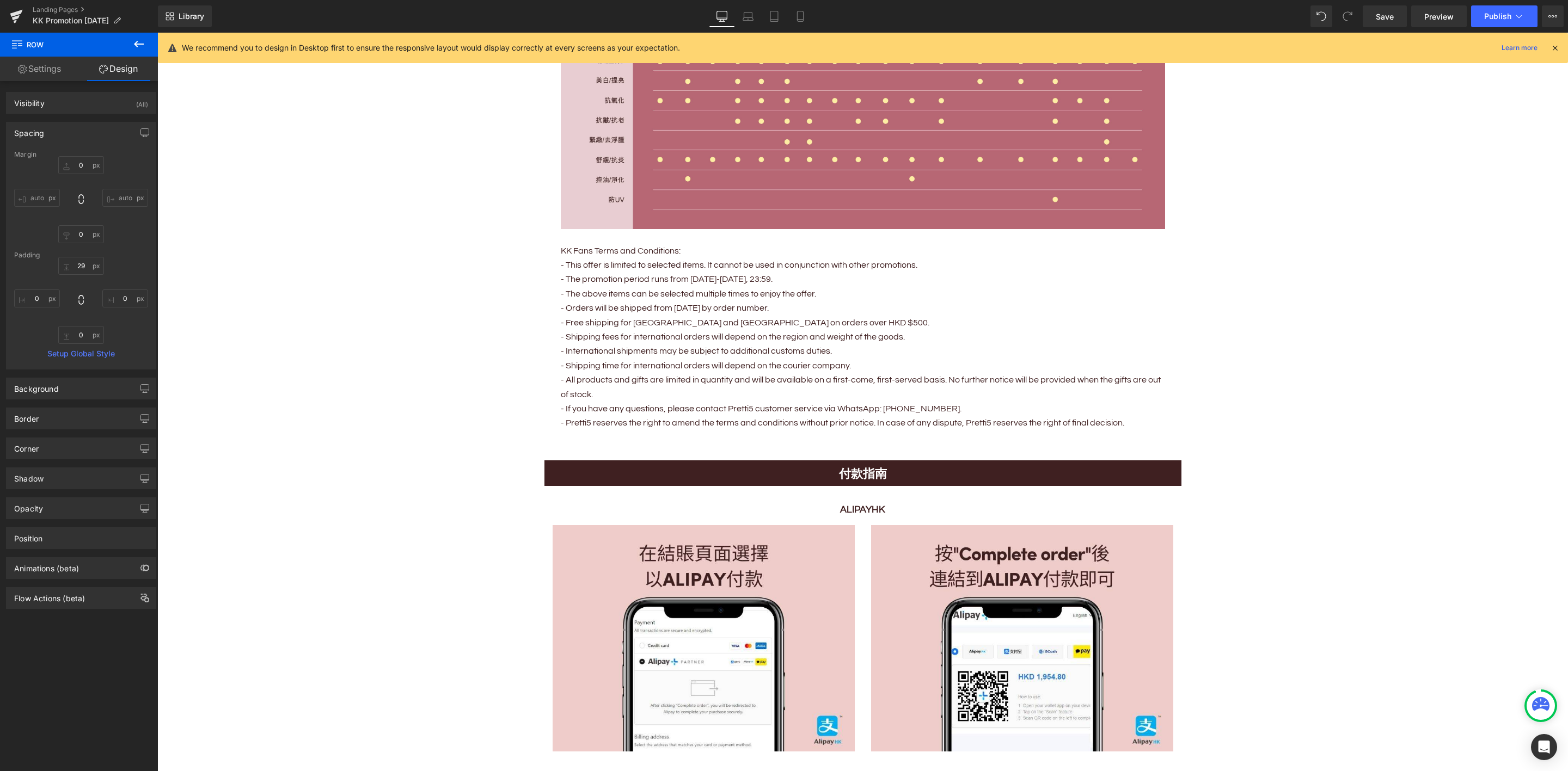
click at [711, 261] on p "- This offer is limited to selected items. It cannot be used in conjunction wit…" at bounding box center [862, 264] width 604 height 14
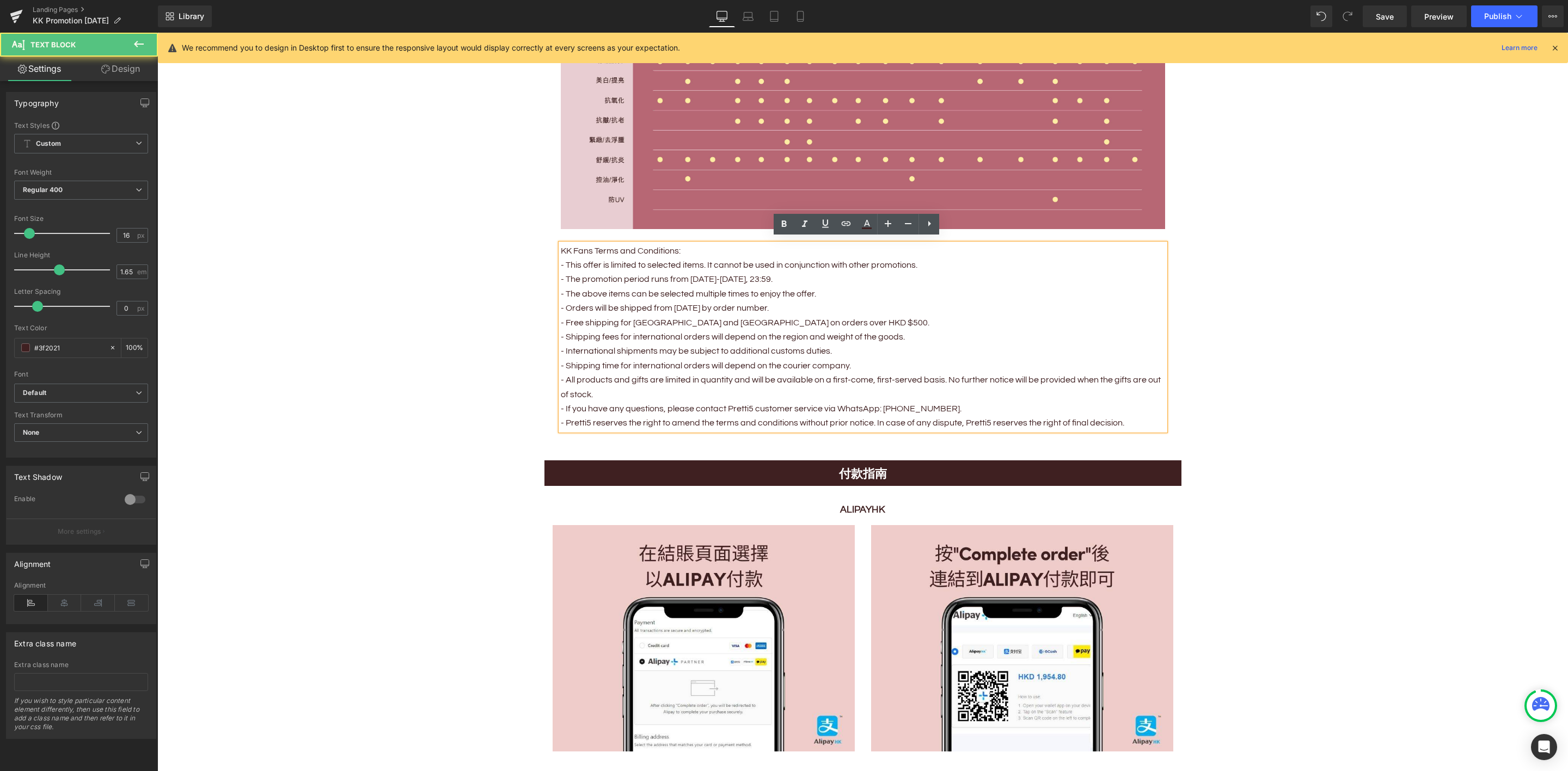
click at [698, 278] on p "- The promotion period runs from [DATE]-[DATE], 23:59." at bounding box center [862, 279] width 604 height 14
click at [718, 291] on p "- The above items can be selected multiple times to enjoy the offer." at bounding box center [862, 294] width 604 height 14
click at [670, 304] on p "- Orders will be shipped from [DATE] by order number." at bounding box center [862, 308] width 604 height 14
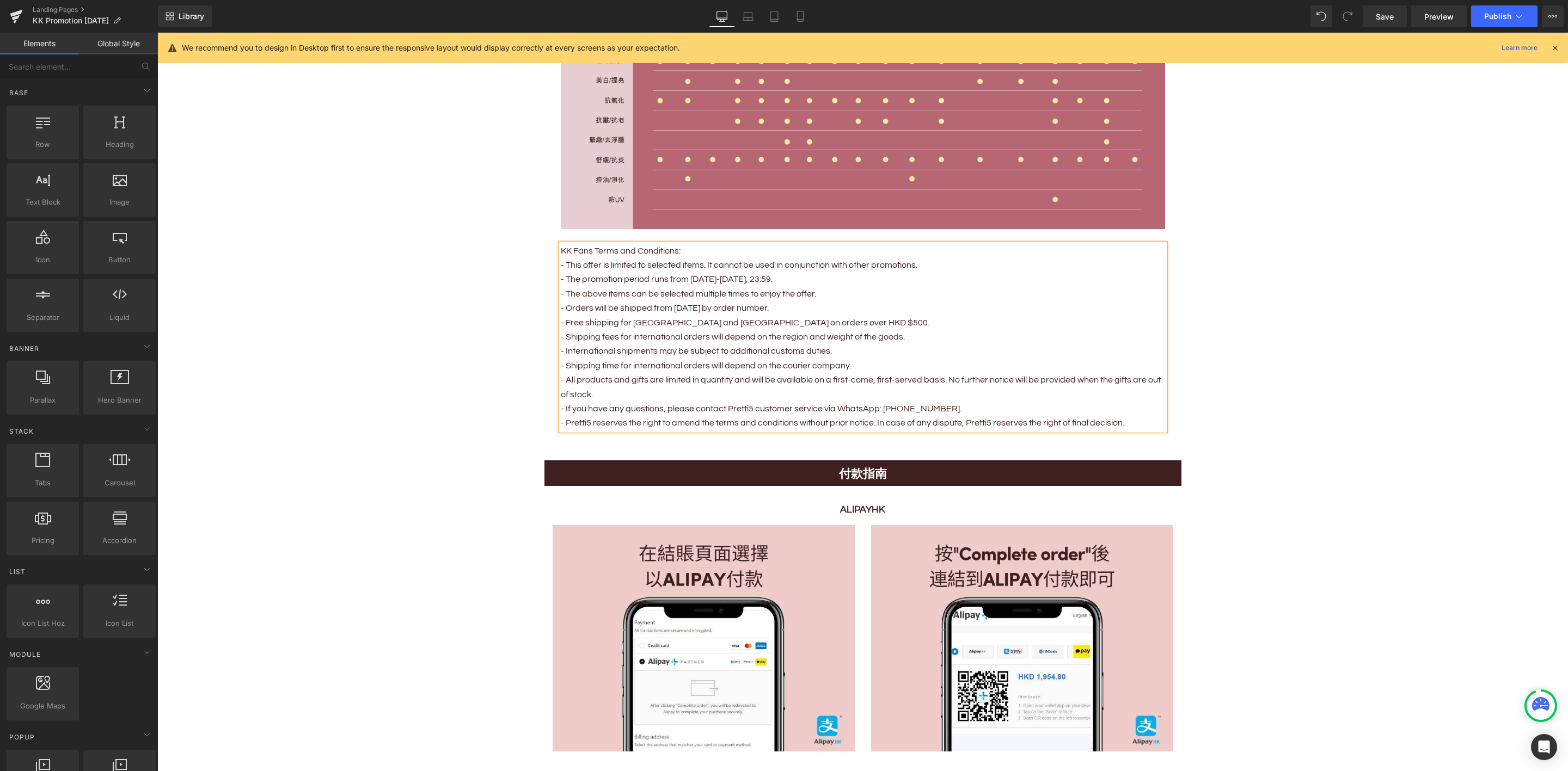
click at [1376, 18] on span "Save" at bounding box center [1385, 17] width 18 height 12
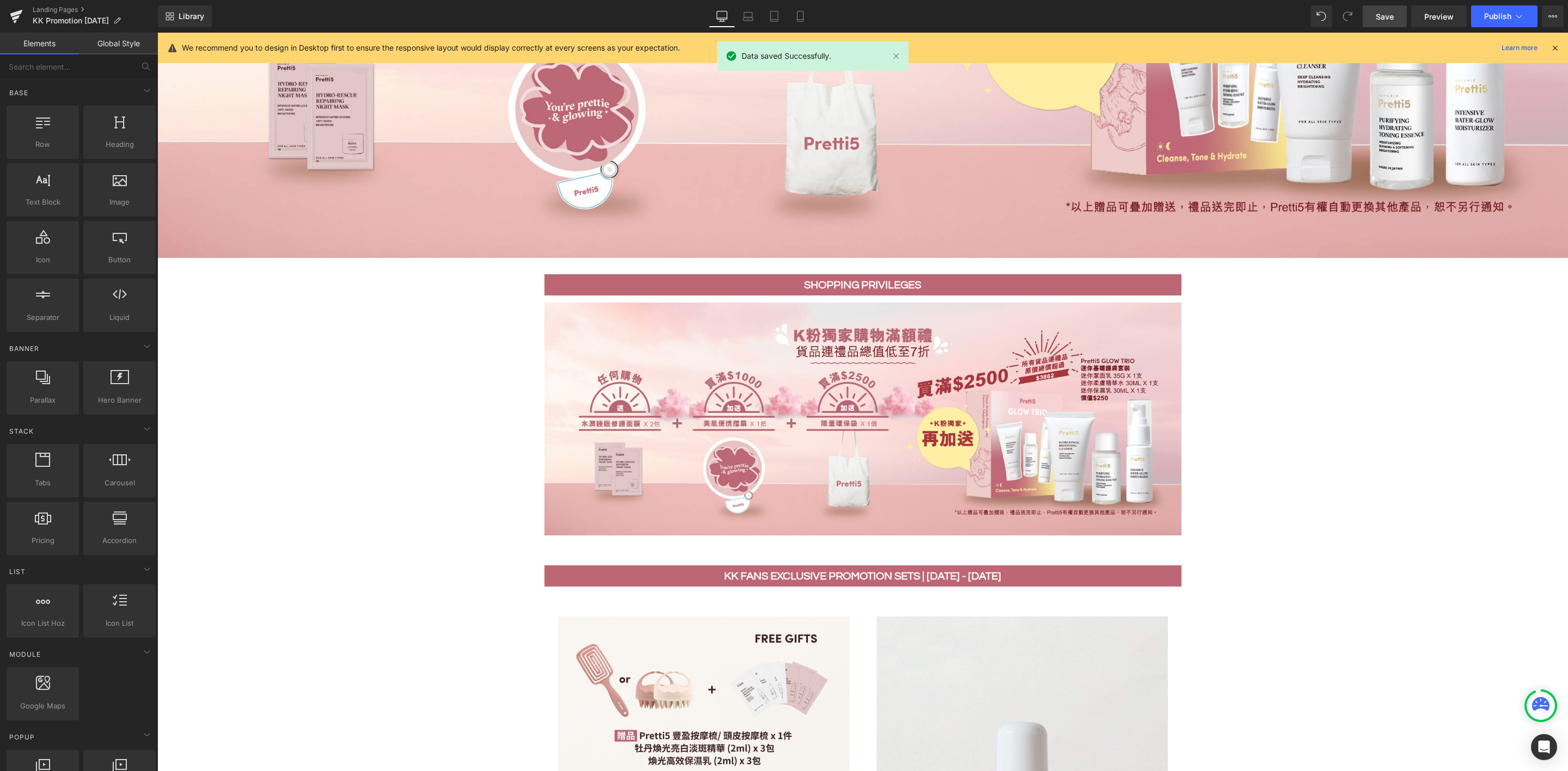
scroll to position [314, 0]
